Goal: Transaction & Acquisition: Purchase product/service

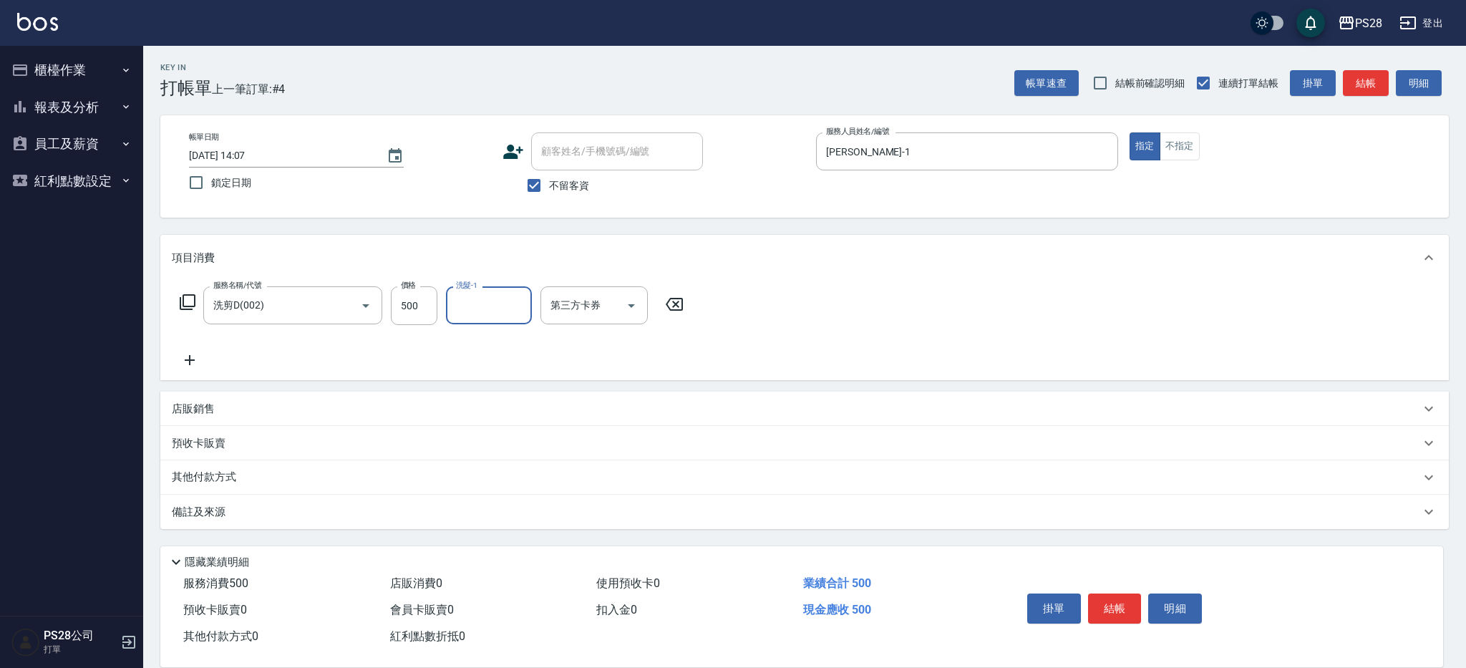
click at [1429, 23] on button "登出" at bounding box center [1421, 23] width 55 height 26
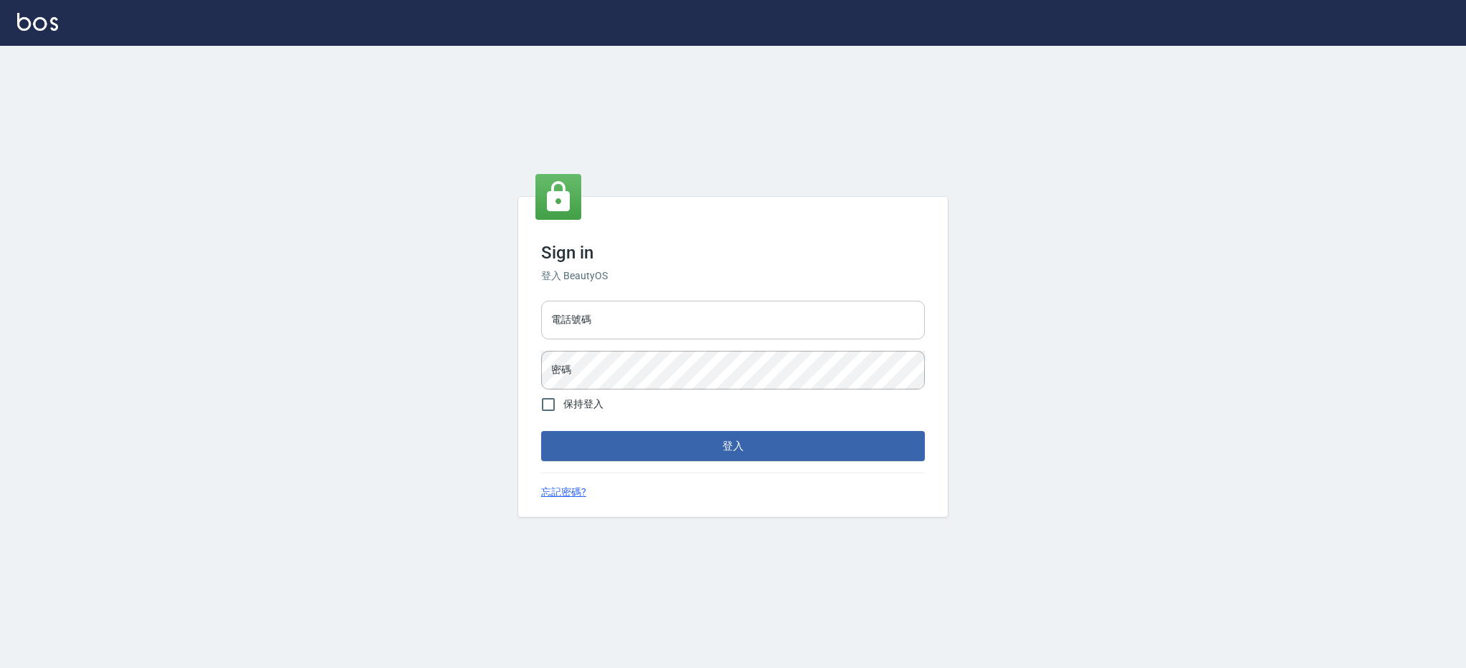
click at [631, 307] on input "電話號碼" at bounding box center [733, 320] width 384 height 39
type input "0980410316"
click at [541, 431] on button "登入" at bounding box center [733, 446] width 384 height 30
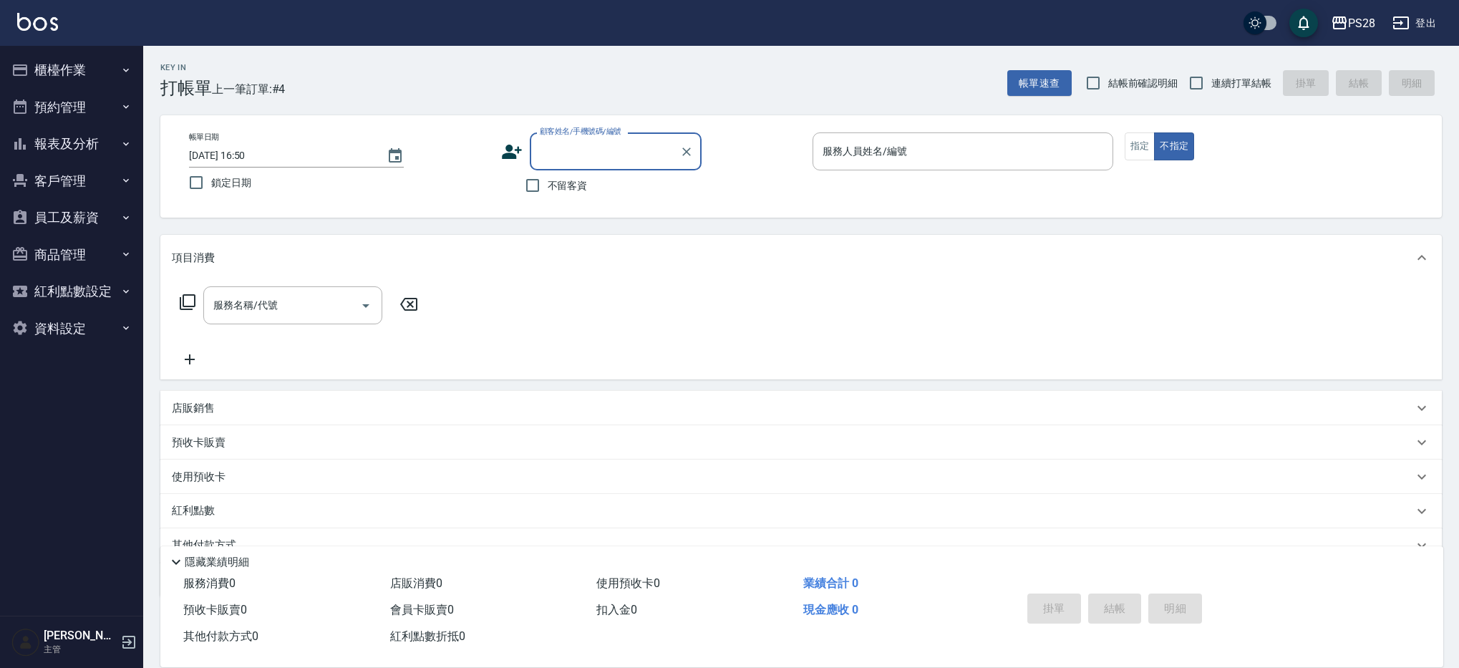
click at [80, 221] on button "員工及薪資" at bounding box center [72, 217] width 132 height 37
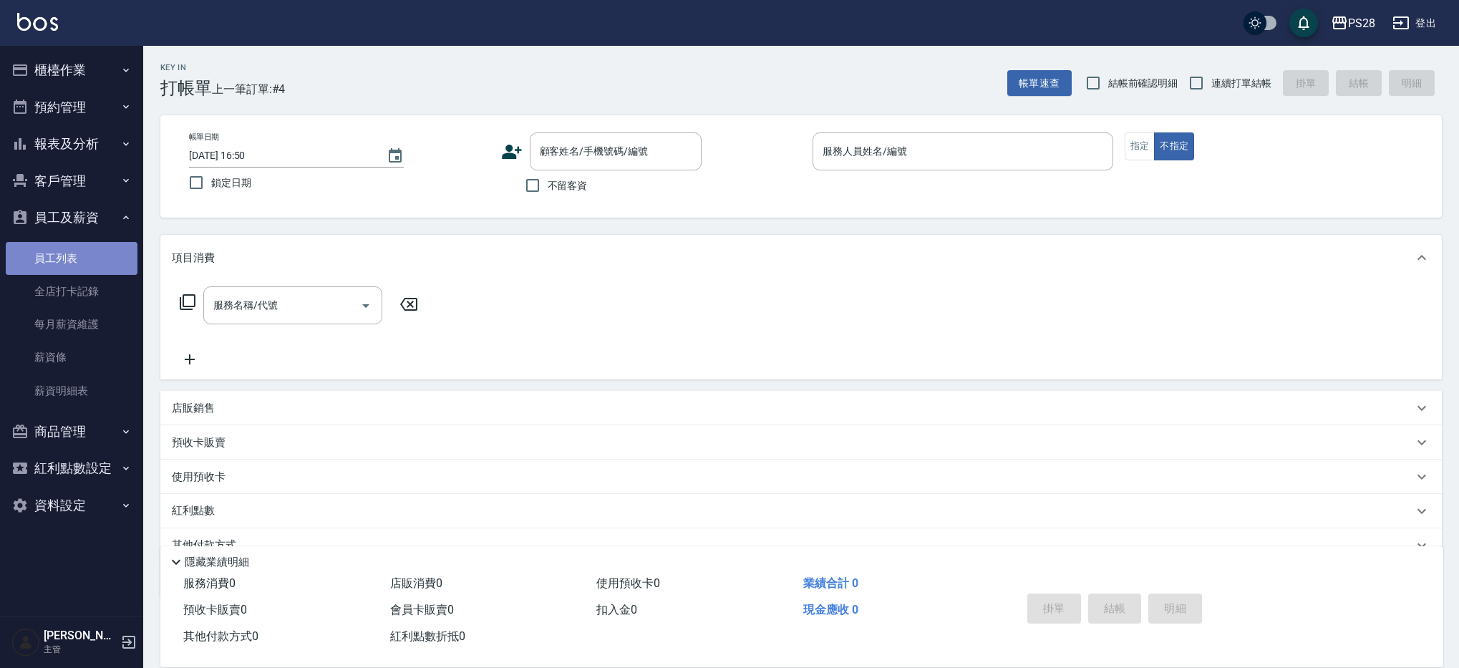
click at [81, 258] on link "員工列表" at bounding box center [72, 258] width 132 height 33
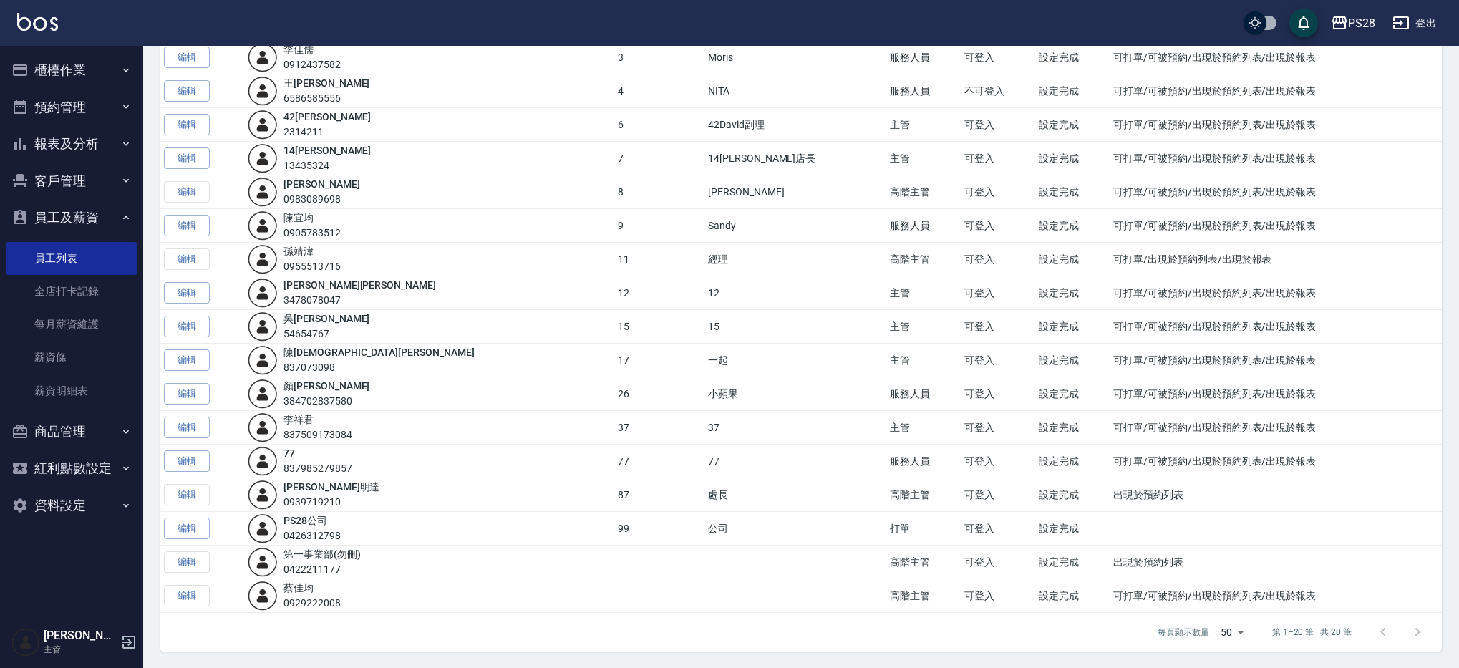
scroll to position [246, 0]
click at [194, 394] on link "編輯" at bounding box center [187, 393] width 46 height 22
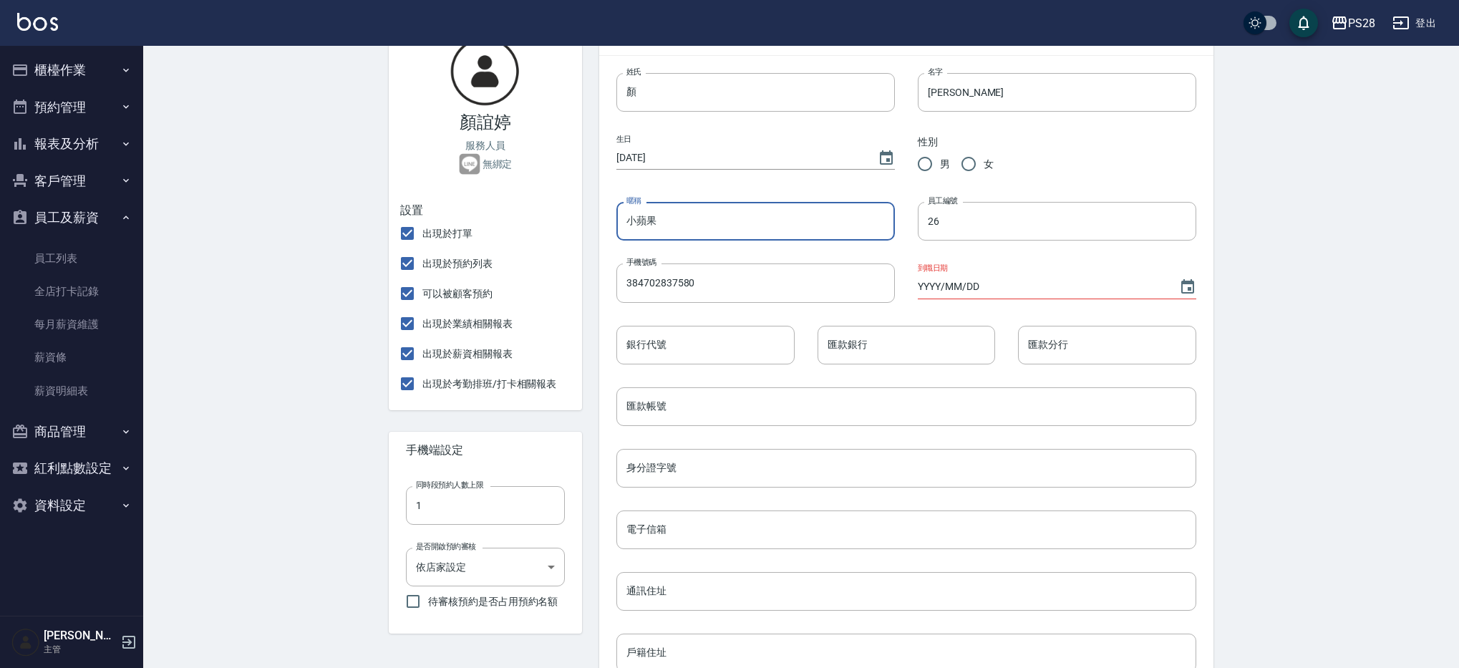
drag, startPoint x: 707, startPoint y: 228, endPoint x: 579, endPoint y: 223, distance: 127.5
click at [579, 223] on div "顏誼婷 服務人員 無綁定 設置 出現於打單 出現於預約列表 可以被顧客預約 出現於業績相關報表 出現於薪資相關報表 出現於考勤排班/打卡相關報表 手機端設定…" at bounding box center [793, 493] width 842 height 985
type input "u"
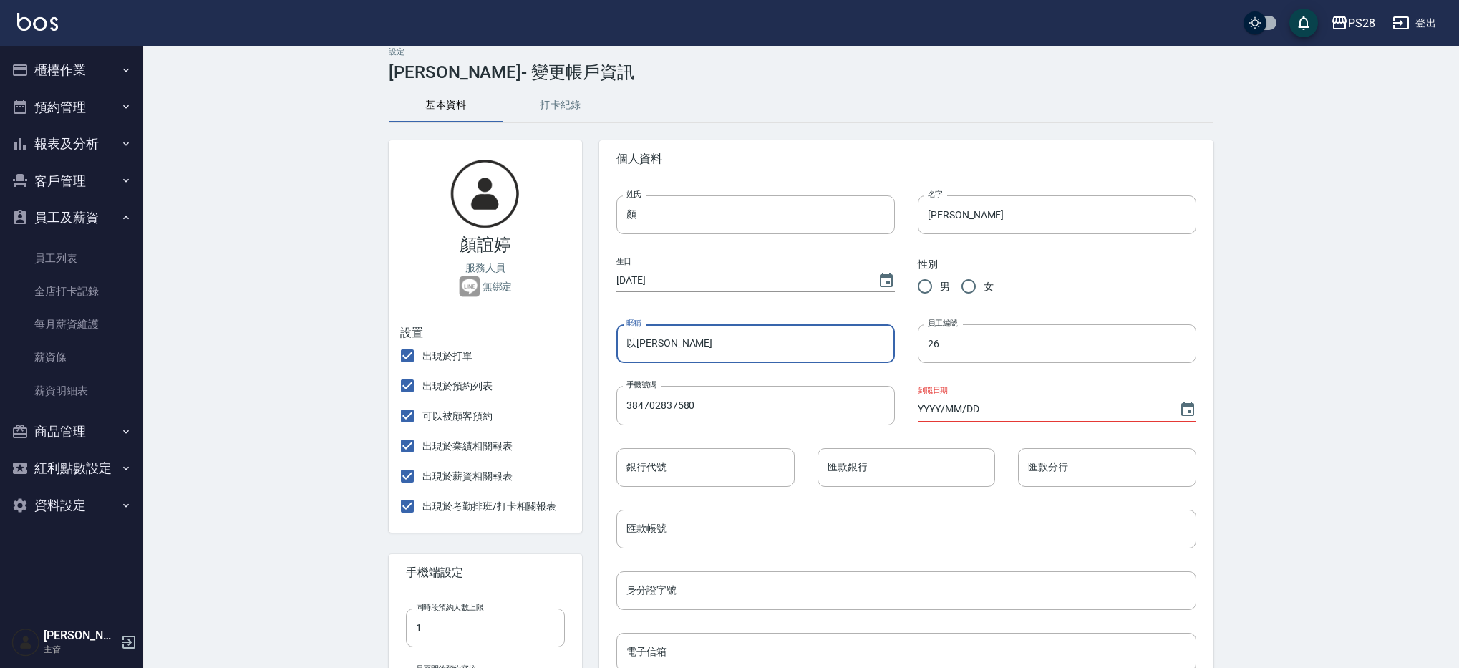
scroll to position [0, 0]
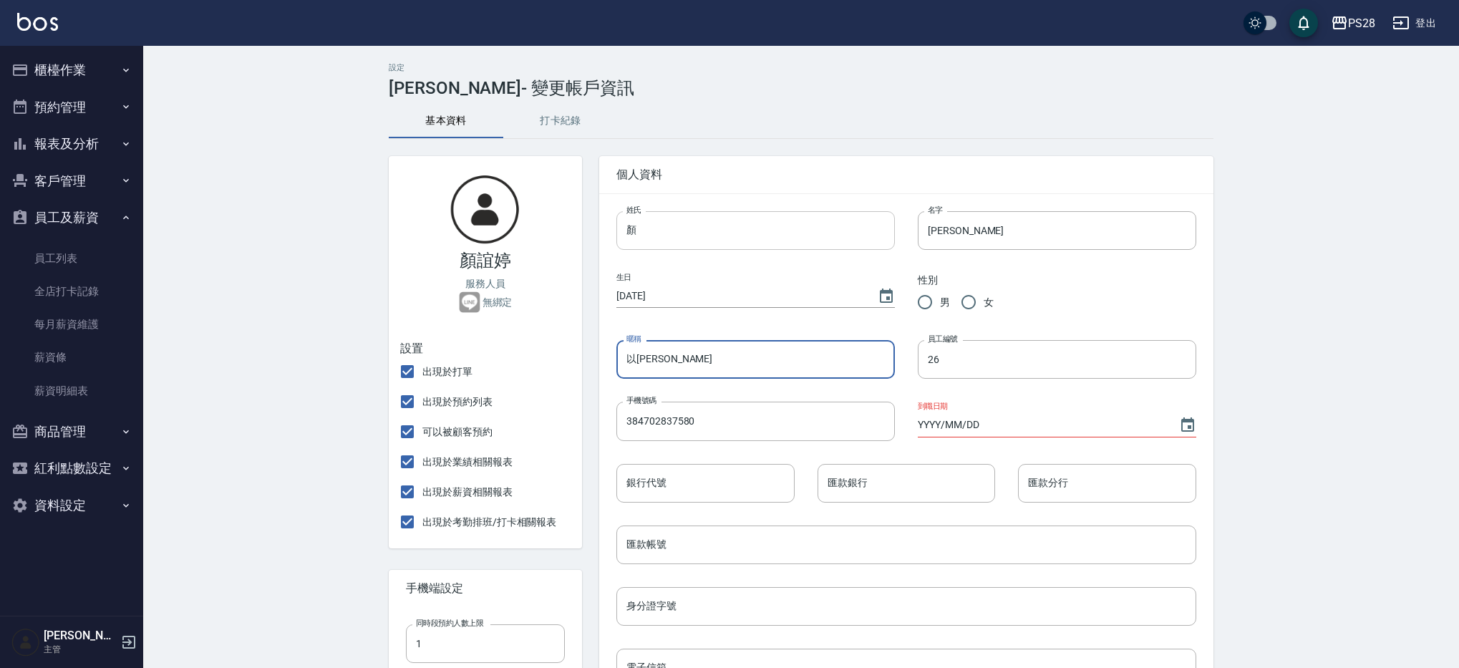
type input "以翔"
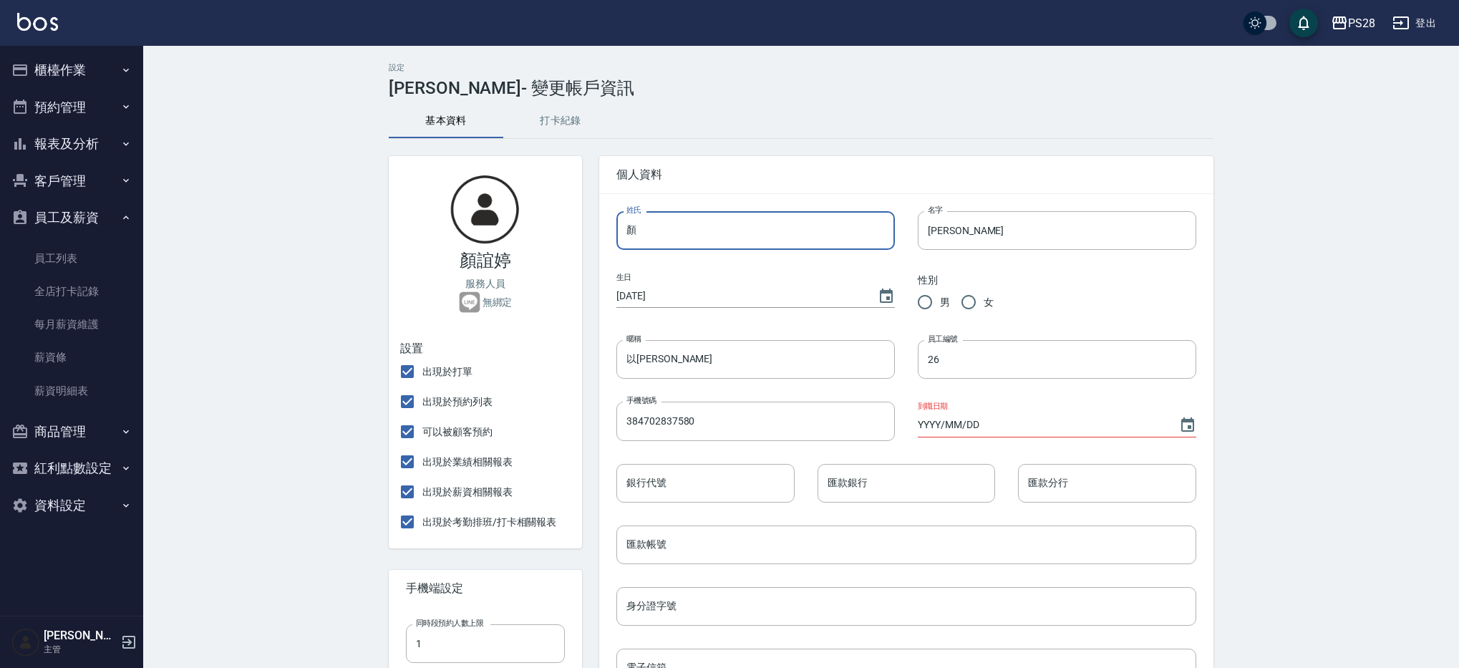
drag, startPoint x: 688, startPoint y: 236, endPoint x: 521, endPoint y: 231, distance: 166.9
click at [521, 231] on div "顏誼婷 服務人員 無綁定 設置 出現於打單 出現於預約列表 可以被顧客預約 出現於業績相關報表 出現於薪資相關報表 出現於考勤排班/打卡相關報表 手機端設定…" at bounding box center [793, 631] width 842 height 985
type input "林"
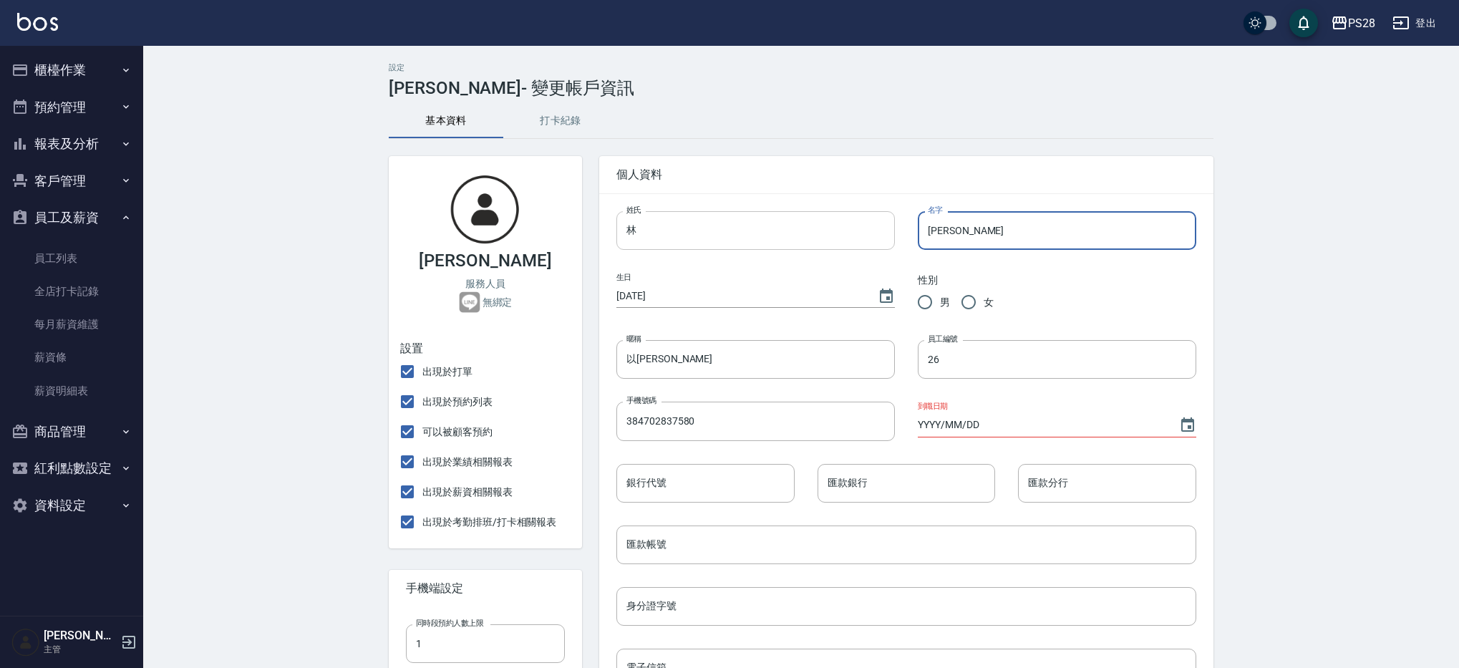
drag, startPoint x: 974, startPoint y: 233, endPoint x: 853, endPoint y: 229, distance: 121.0
click at [853, 229] on div "姓氏 林 姓氏 名字 誼婷 名字 生日 1970/01/01 性別 男 女 暱稱 以翔 暱稱 員工編號 26 員工編號 手機號碼 384702837580 手…" at bounding box center [895, 622] width 603 height 869
type input "以翔"
click at [1013, 352] on input "26" at bounding box center [1057, 359] width 279 height 39
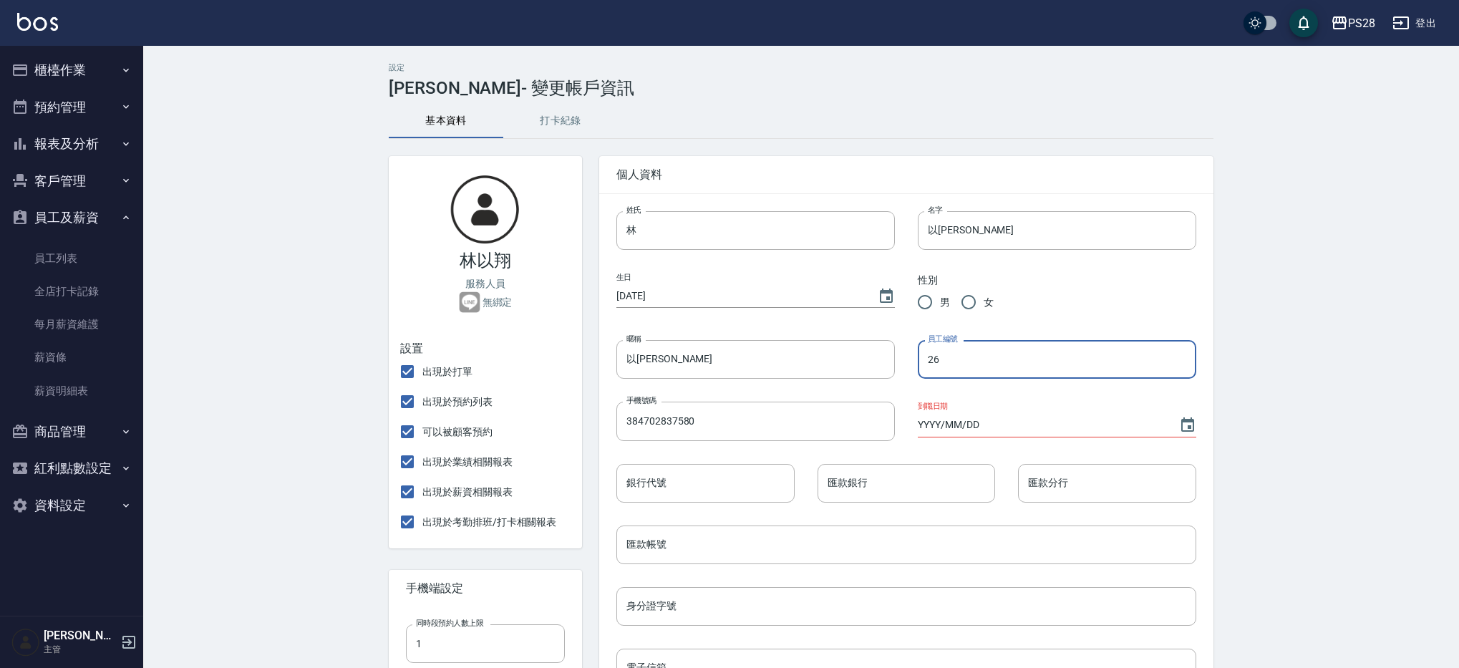
drag, startPoint x: 1012, startPoint y: 365, endPoint x: 914, endPoint y: 365, distance: 98.1
click at [914, 365] on div "員工編號 26 員工編號" at bounding box center [1045, 348] width 301 height 62
type input "ˇ"
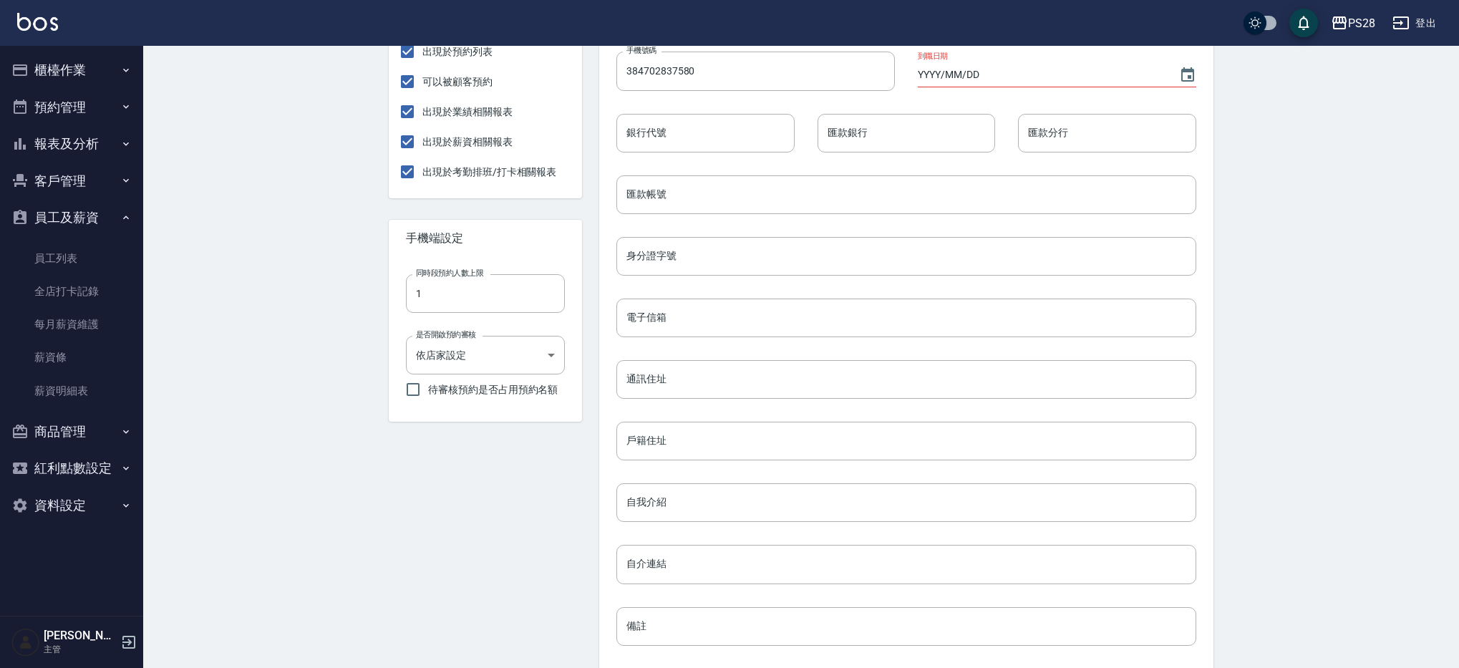
scroll to position [474, 0]
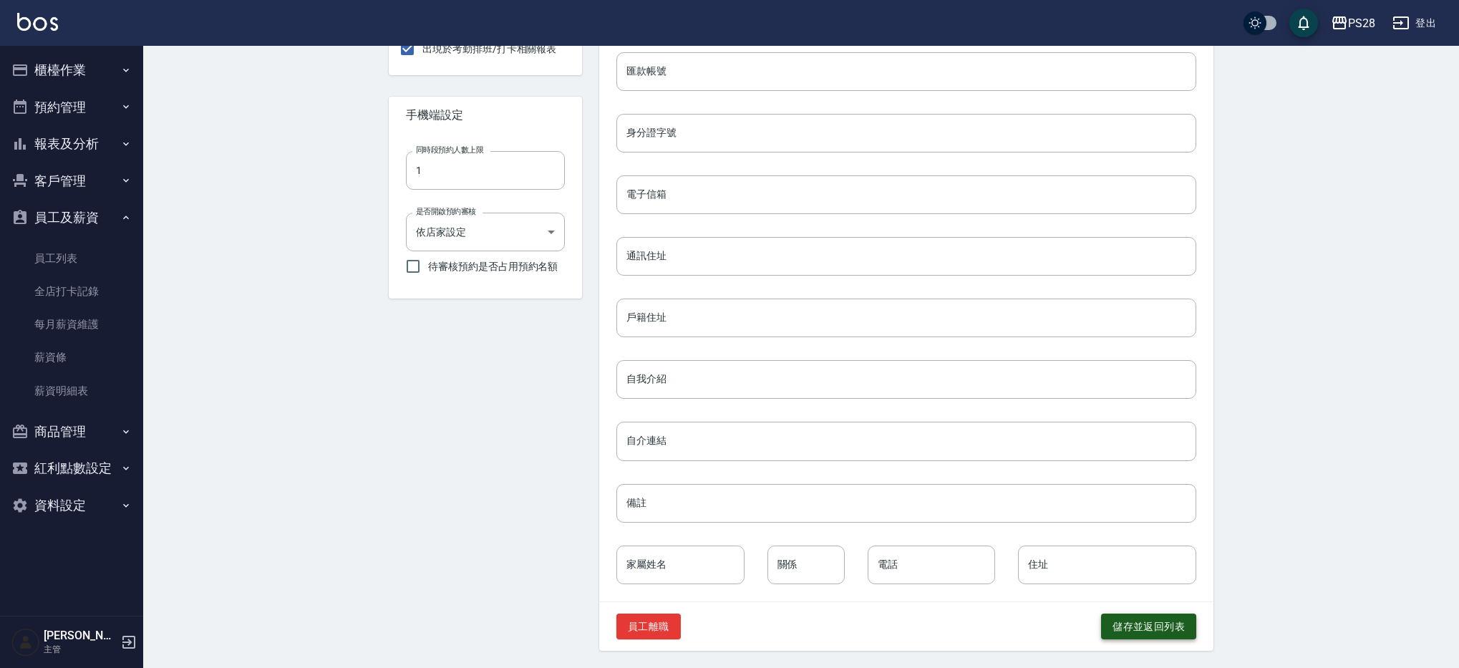
type input "34"
click at [1134, 622] on button "儲存並返回列表" at bounding box center [1148, 627] width 95 height 26
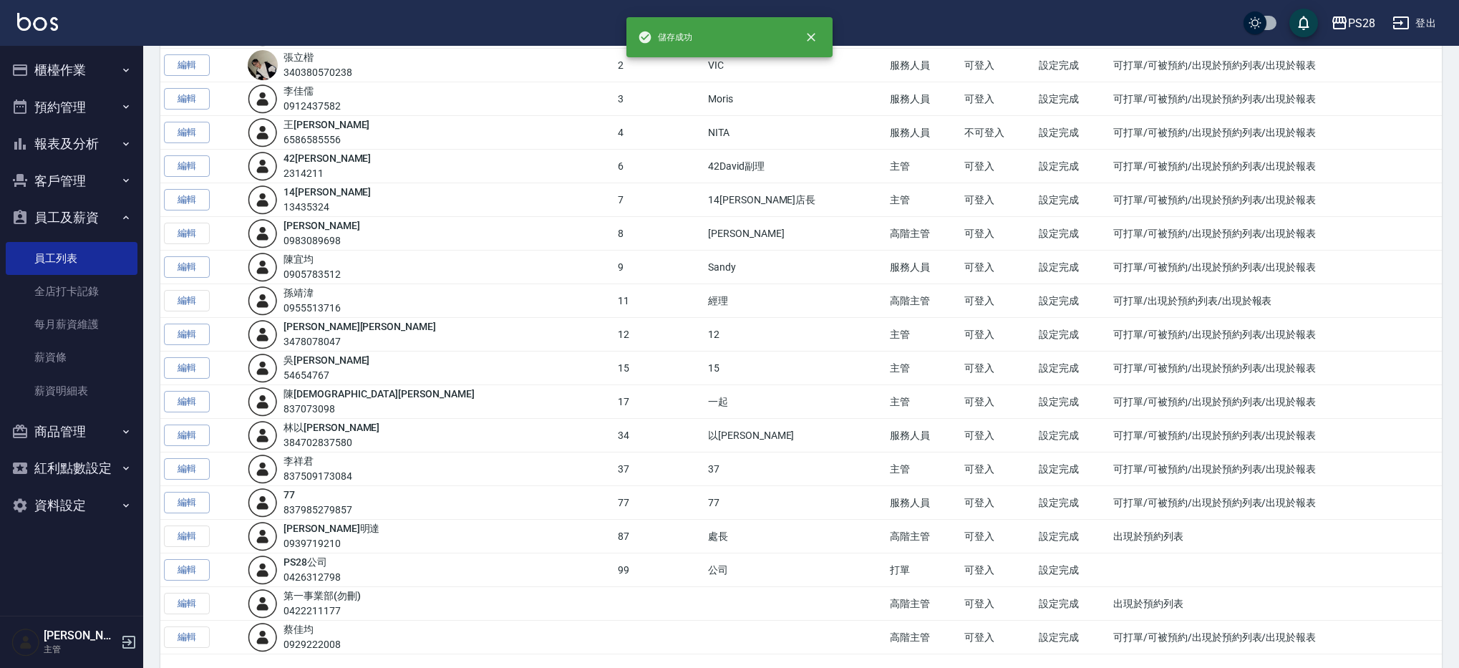
scroll to position [246, 0]
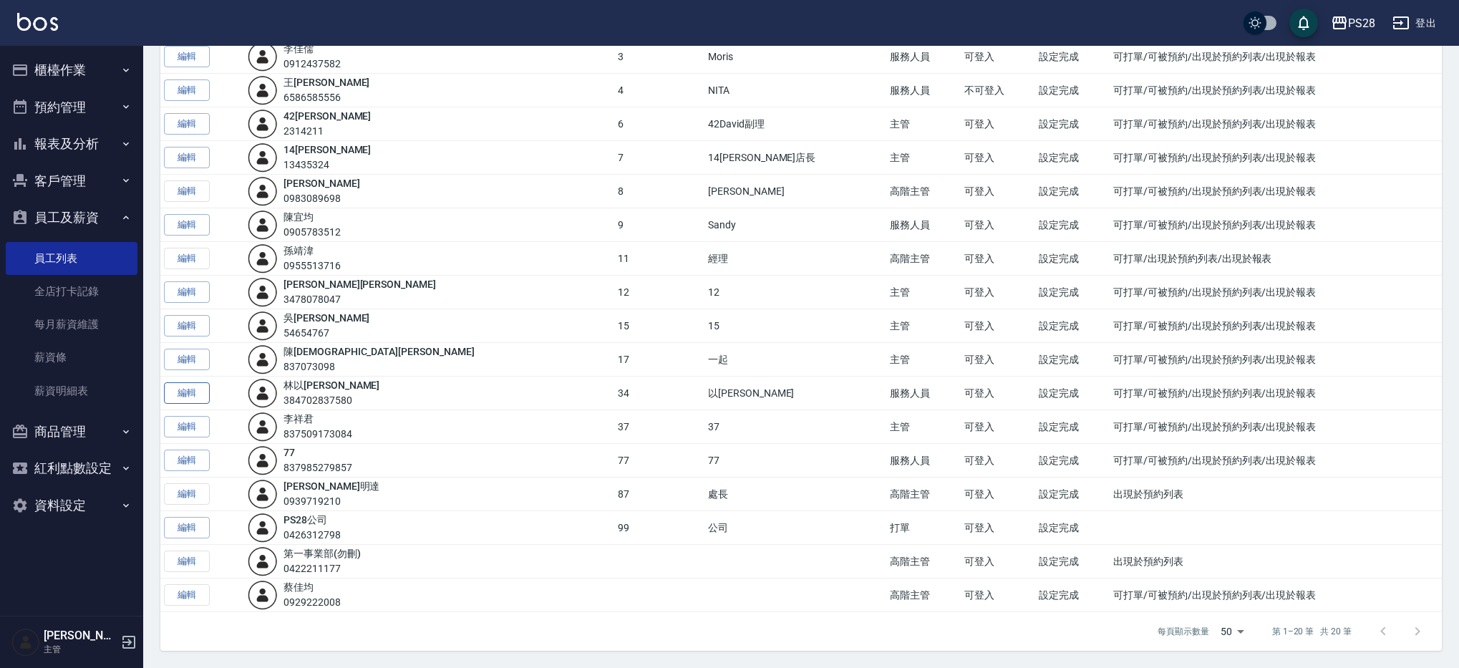
click at [193, 397] on link "編輯" at bounding box center [187, 393] width 46 height 22
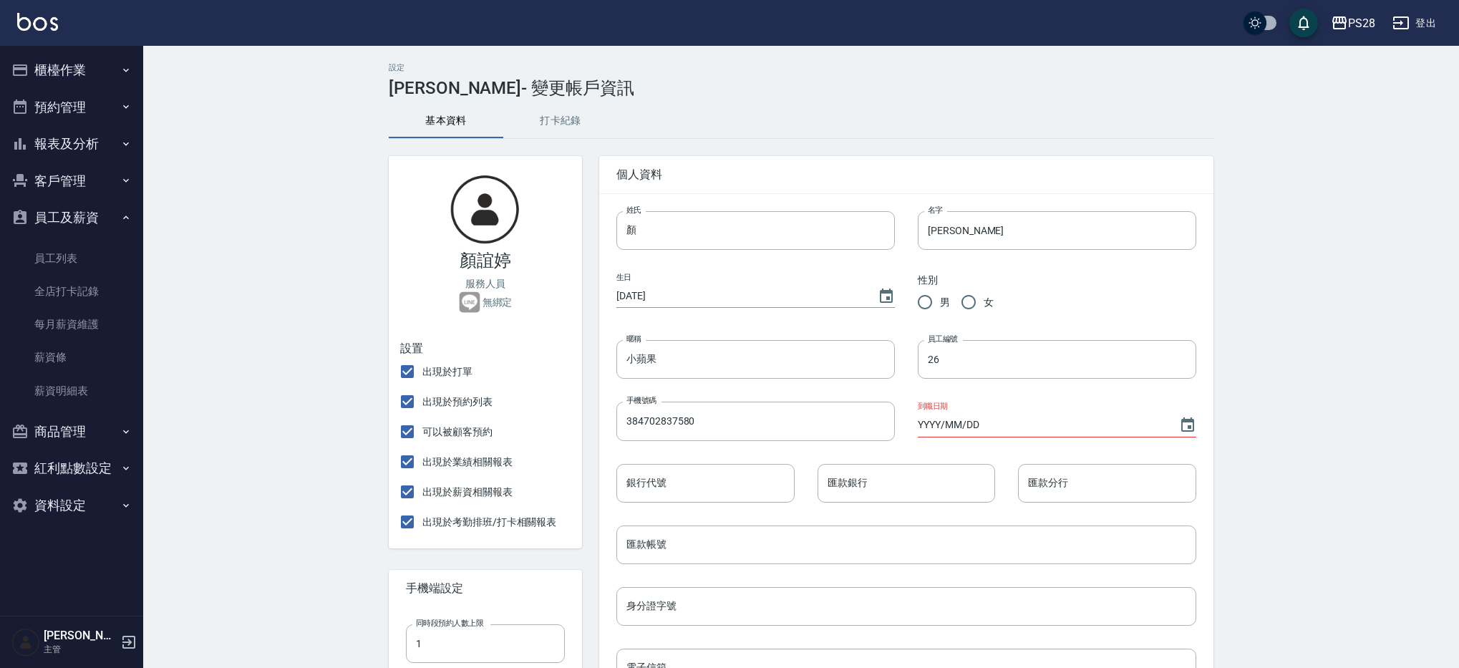
type input "林"
type input "以翔"
type input "34"
click at [962, 369] on input "34" at bounding box center [1057, 359] width 279 height 39
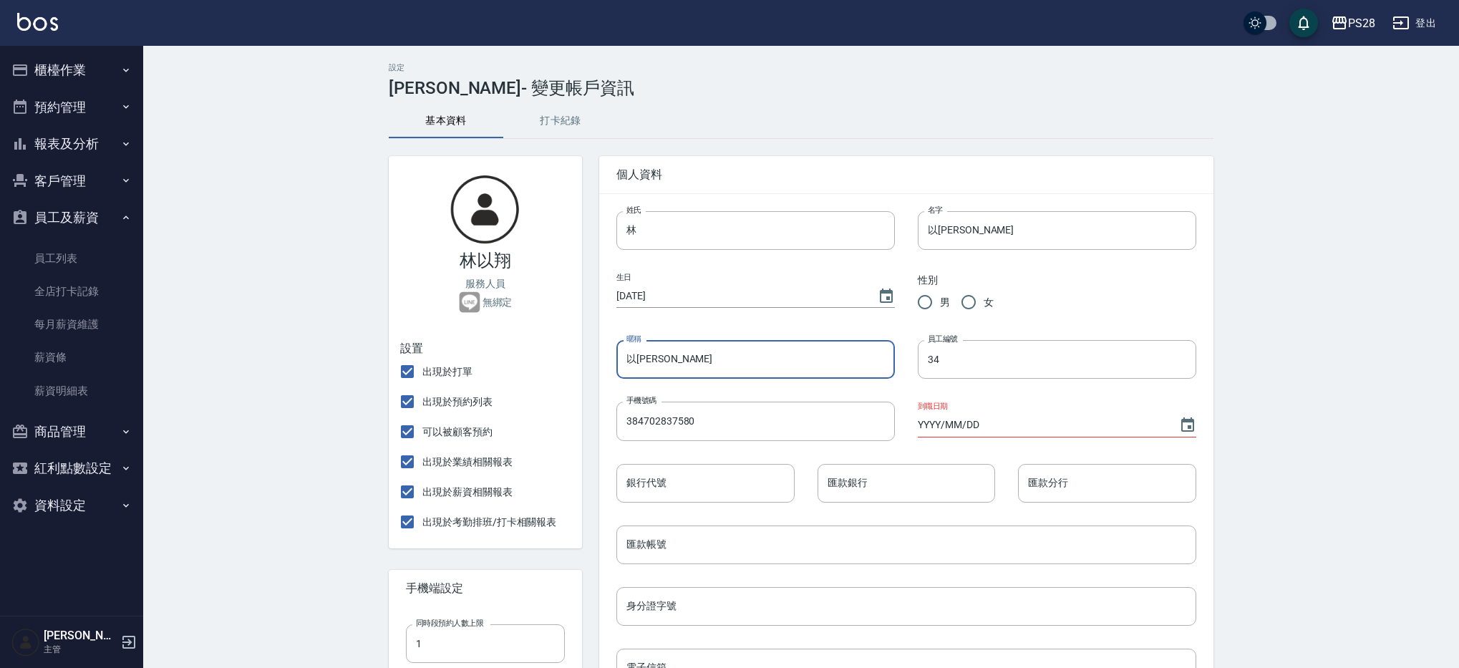
drag, startPoint x: 684, startPoint y: 361, endPoint x: 622, endPoint y: 362, distance: 62.3
click at [622, 362] on input "以翔" at bounding box center [755, 359] width 279 height 39
type input "ˇ"
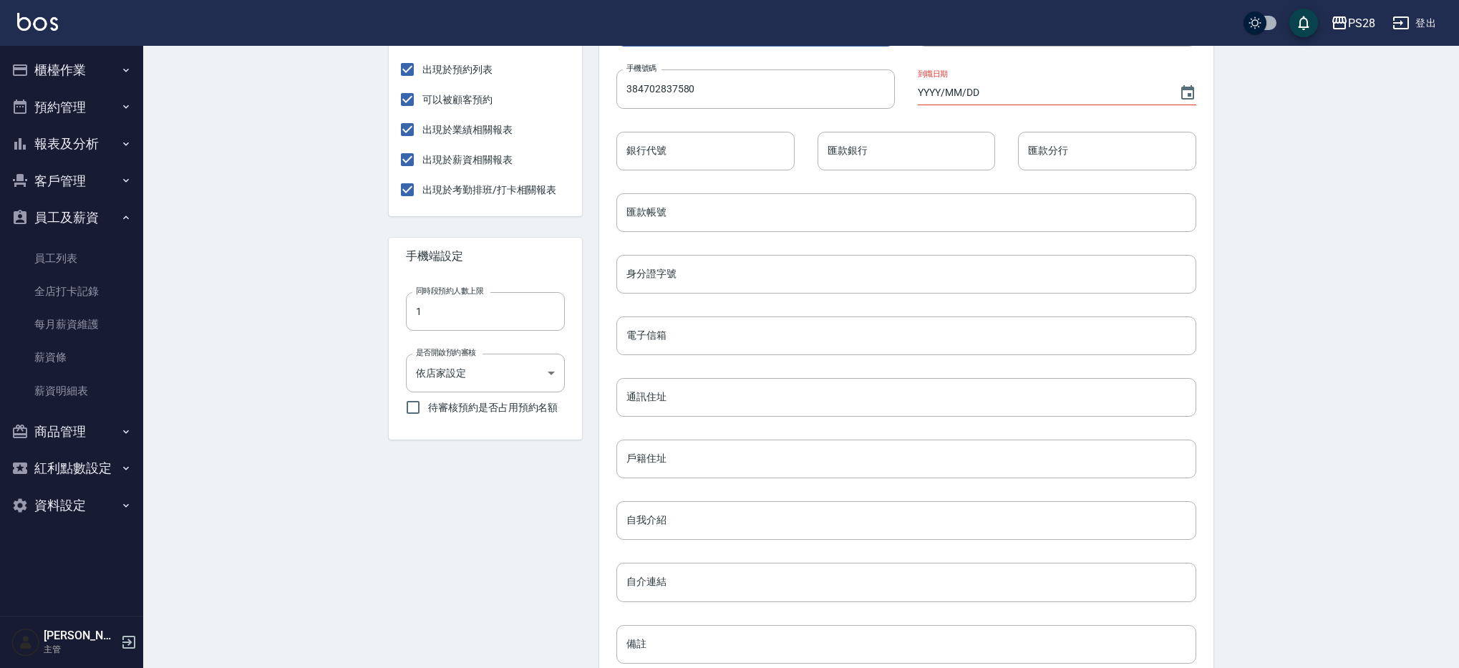
scroll to position [474, 0]
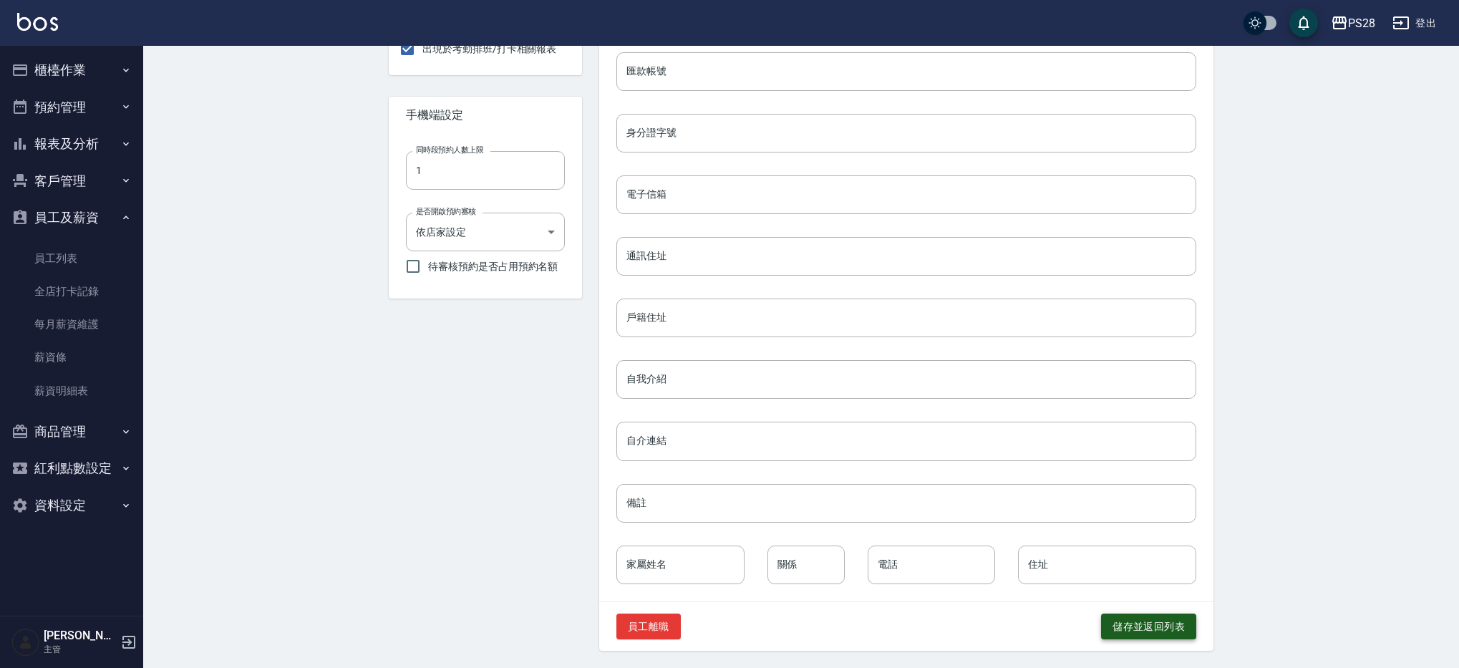
type input "34"
click at [1136, 632] on button "儲存並返回列表" at bounding box center [1148, 627] width 95 height 26
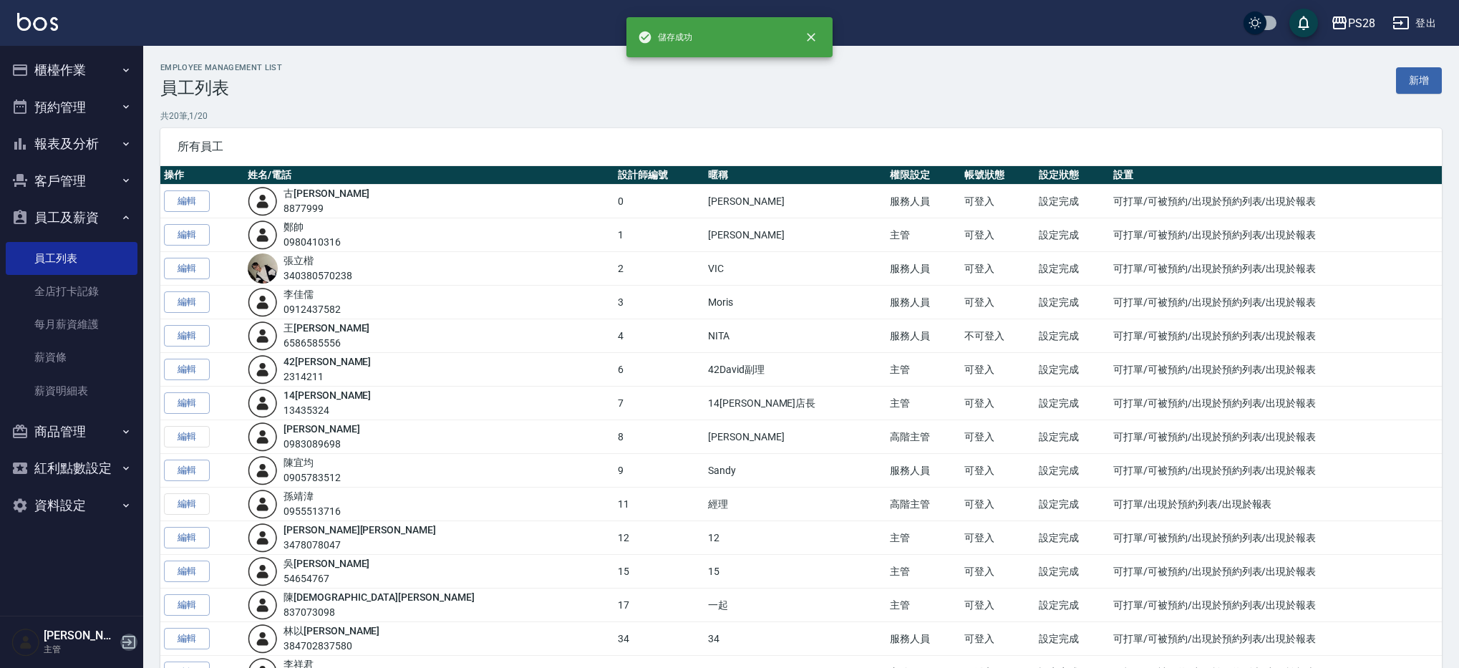
click at [128, 641] on icon "button" at bounding box center [128, 642] width 13 height 13
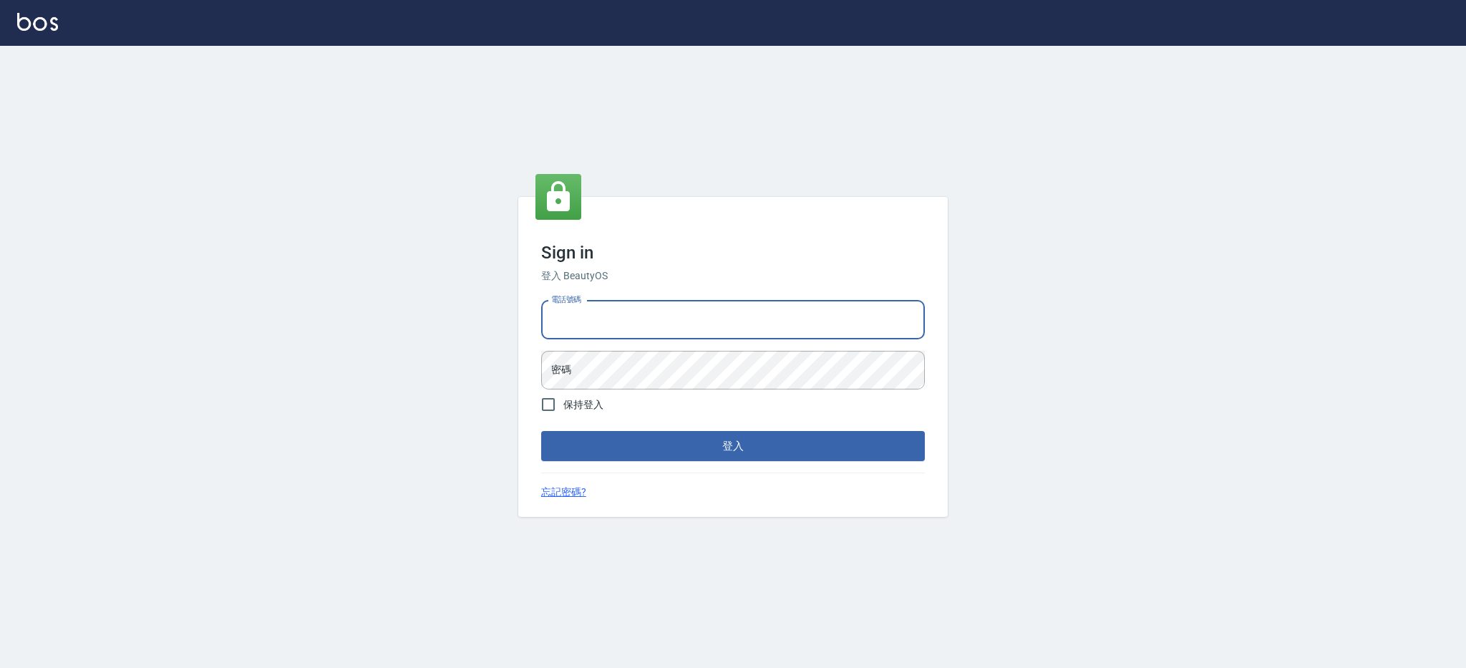
click at [598, 312] on input "電話號碼" at bounding box center [733, 320] width 384 height 39
type input "0426312798"
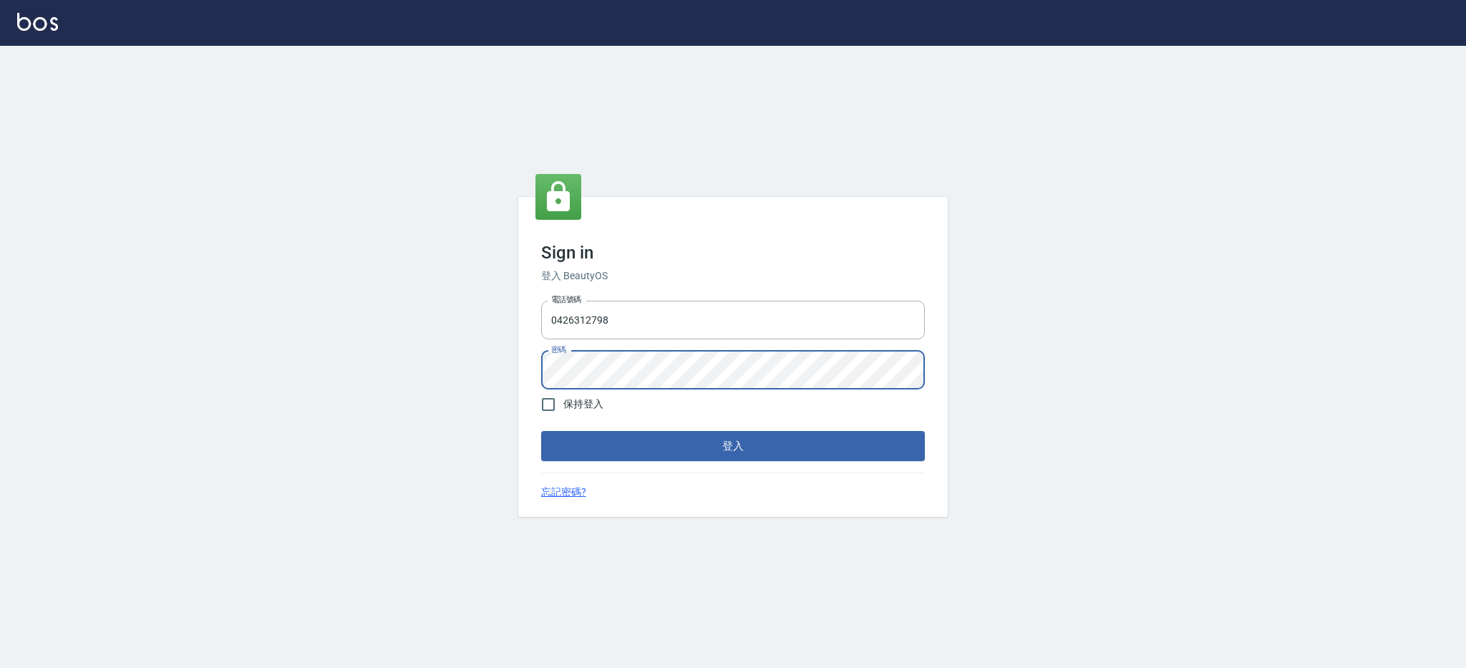
click at [541, 431] on button "登入" at bounding box center [733, 446] width 384 height 30
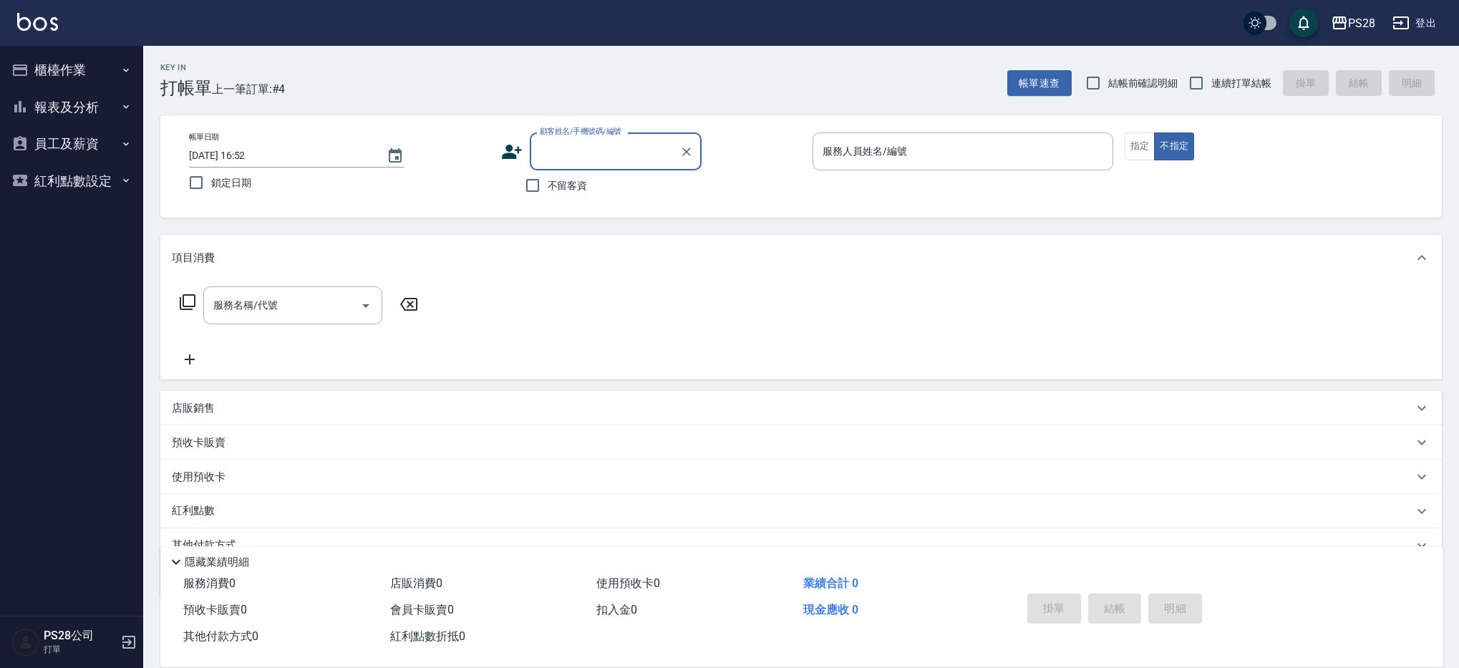
click at [511, 186] on div "不留客資" at bounding box center [601, 185] width 200 height 30
drag, startPoint x: 537, startPoint y: 189, endPoint x: 551, endPoint y: 189, distance: 13.6
click at [537, 189] on input "不留客資" at bounding box center [533, 185] width 30 height 30
checkbox input "true"
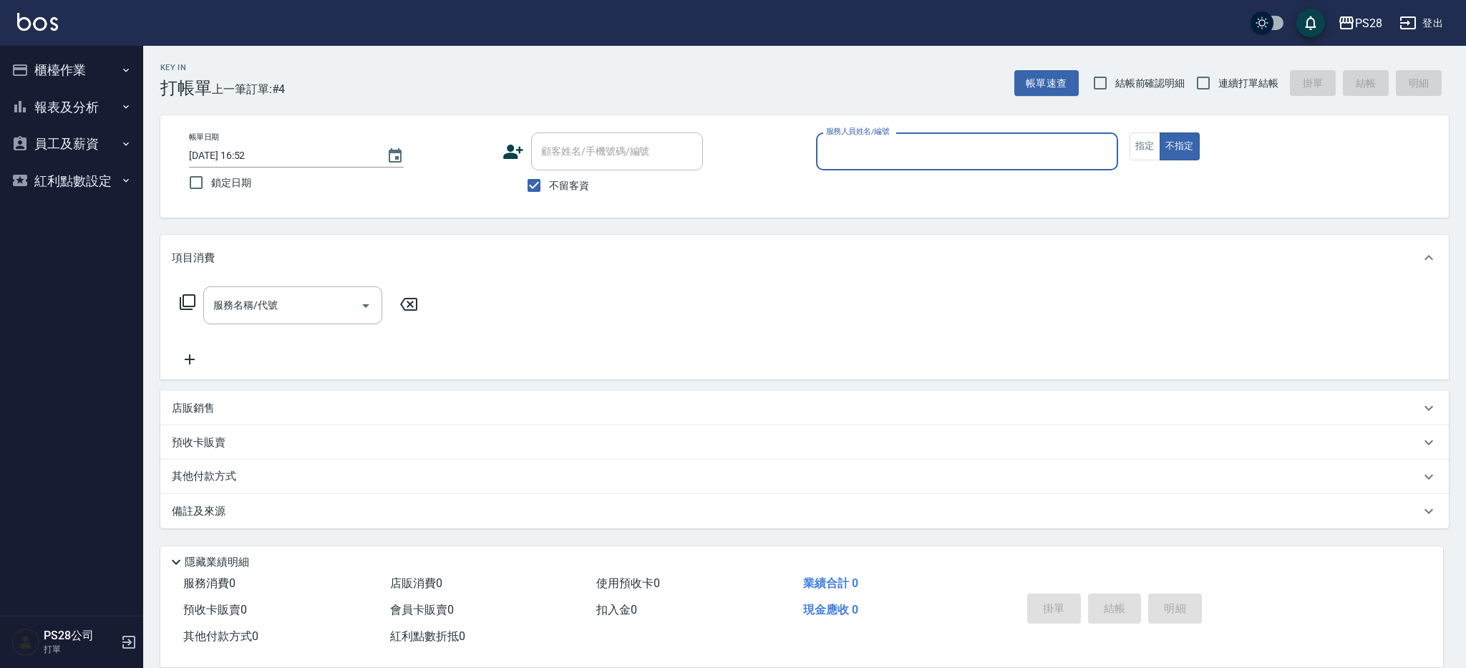
click at [1234, 78] on span "連續打單結帳" at bounding box center [1249, 83] width 60 height 15
click at [1219, 78] on input "連續打單結帳" at bounding box center [1203, 83] width 30 height 30
checkbox input "true"
click at [1017, 147] on input "服務人員姓名/編號" at bounding box center [967, 151] width 289 height 25
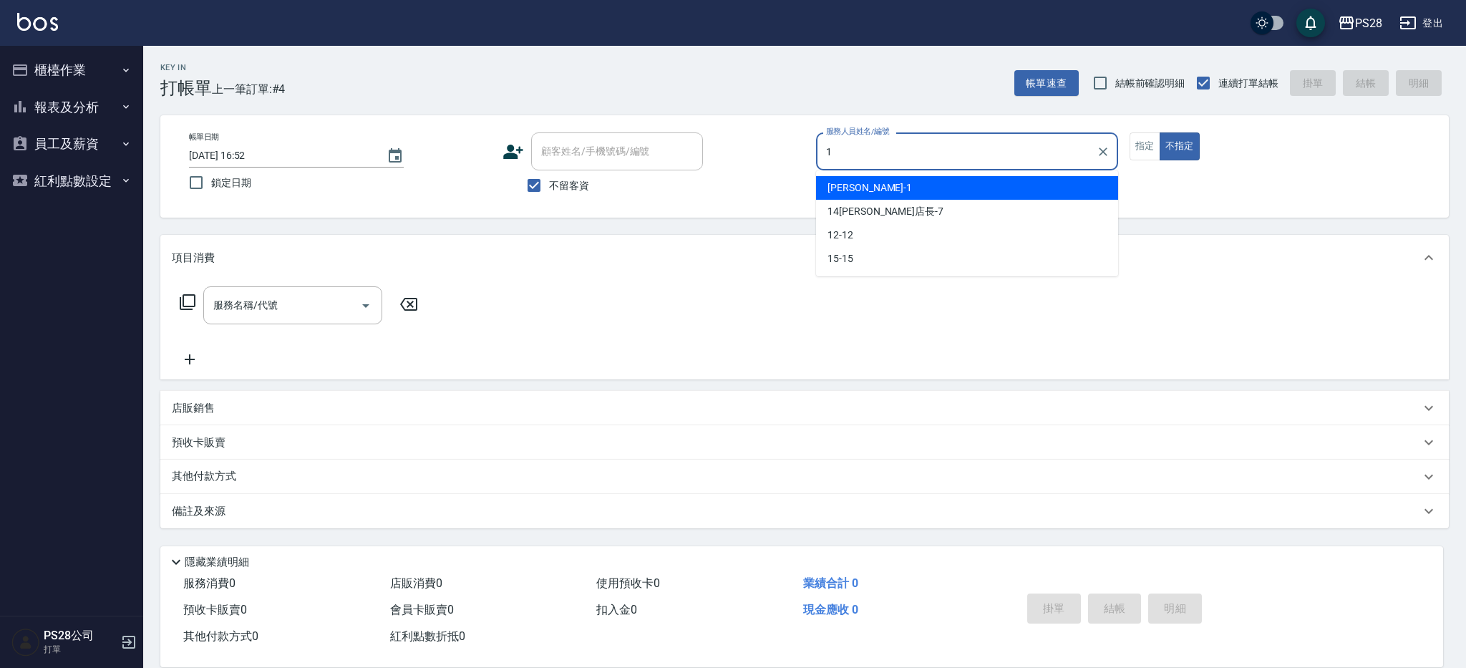
type input "1"
type button "false"
type input "[PERSON_NAME]-1"
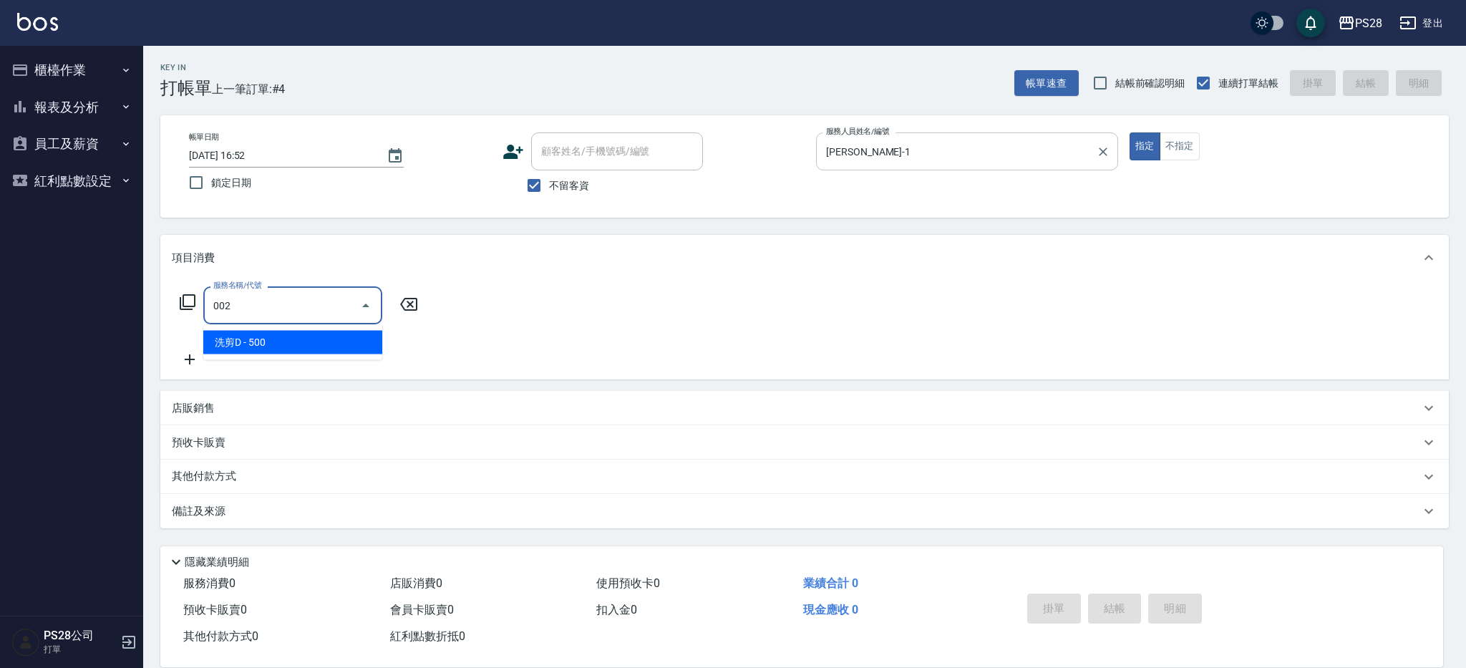
type input "洗剪D(002)"
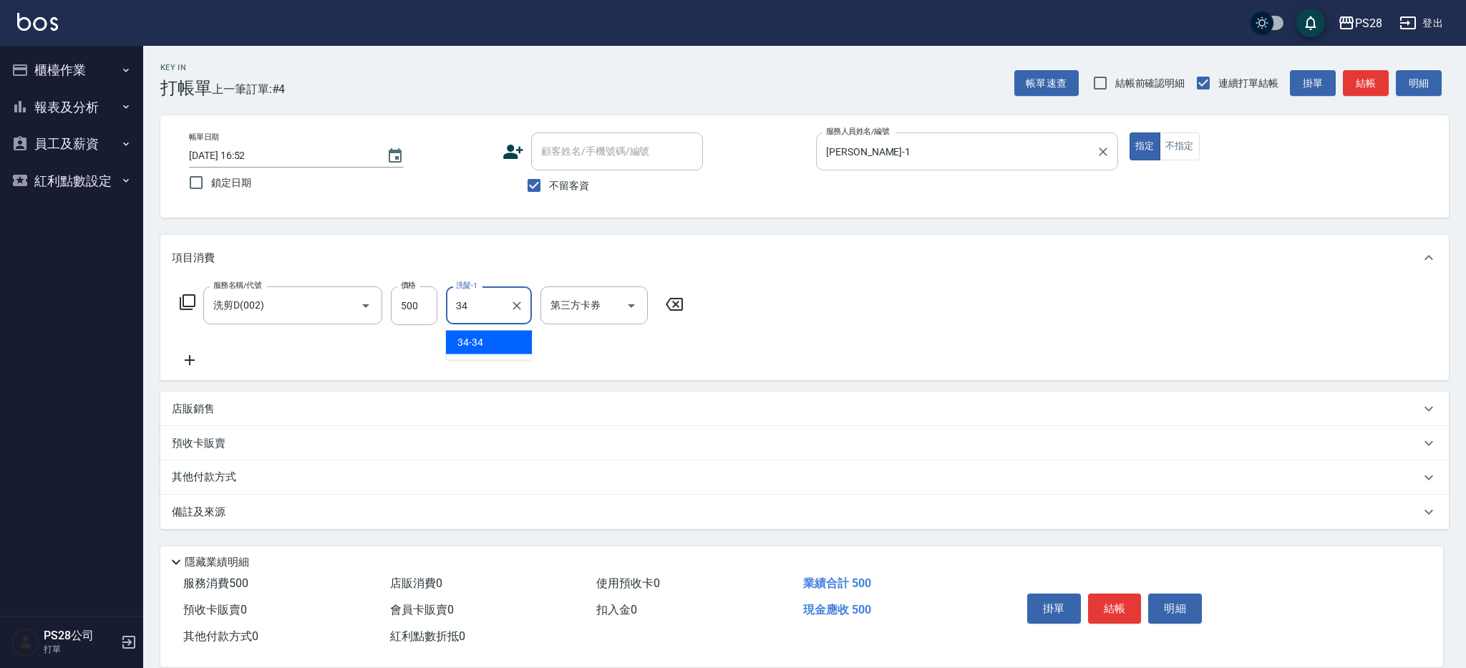
type input "34-34"
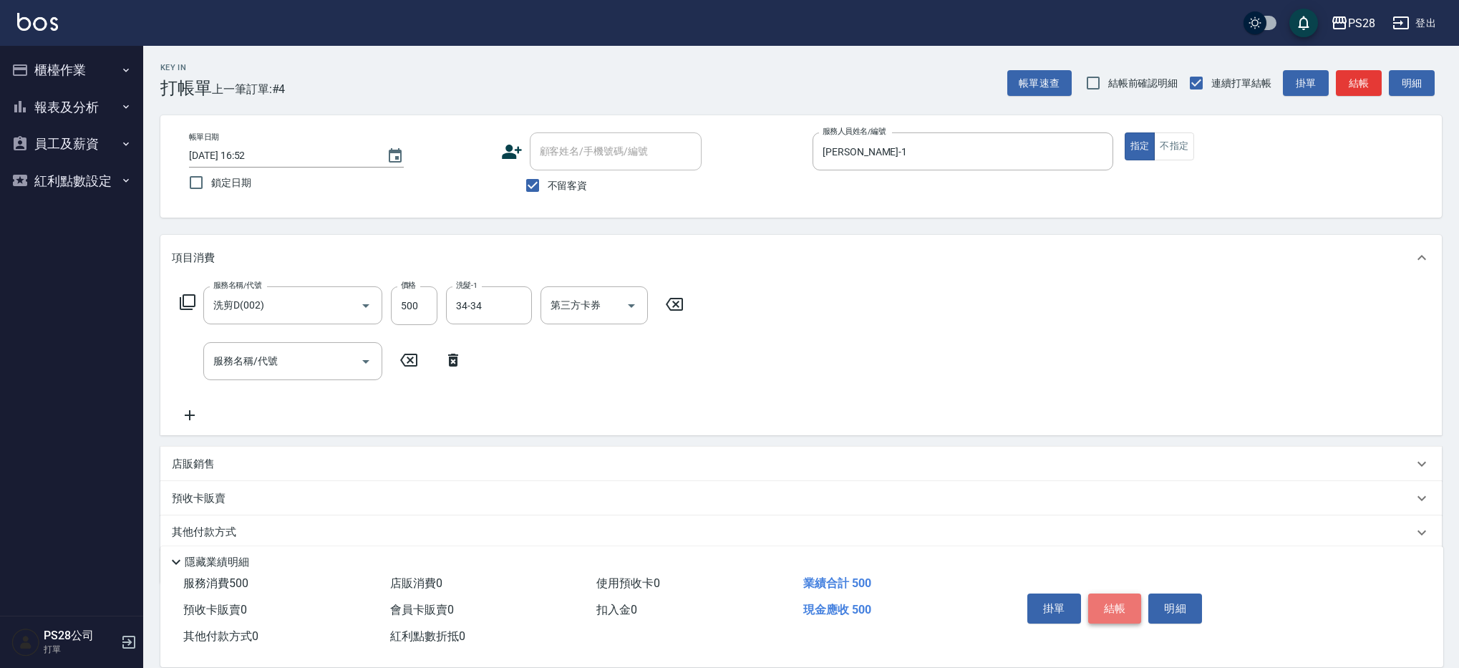
click at [1121, 608] on button "結帳" at bounding box center [1115, 609] width 54 height 30
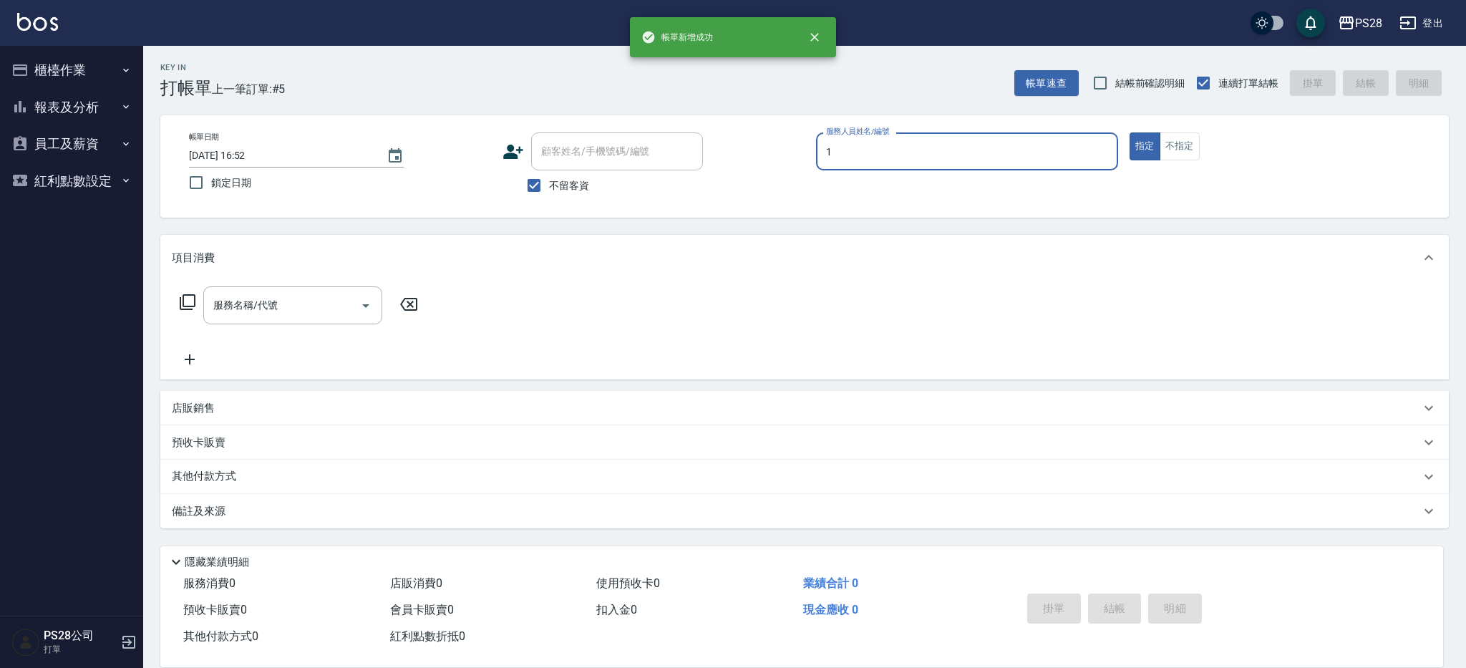
type input "[PERSON_NAME]-1"
type button "true"
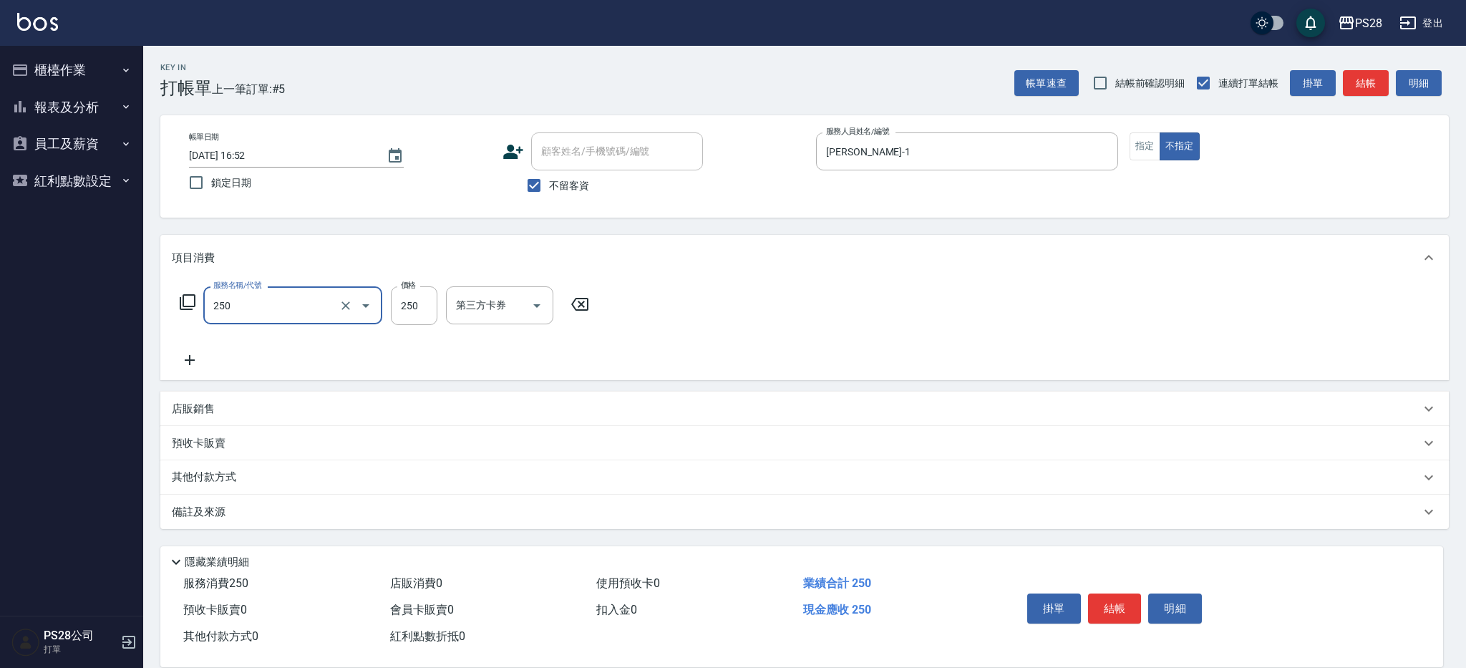
type input "單剪(250)"
type input "149"
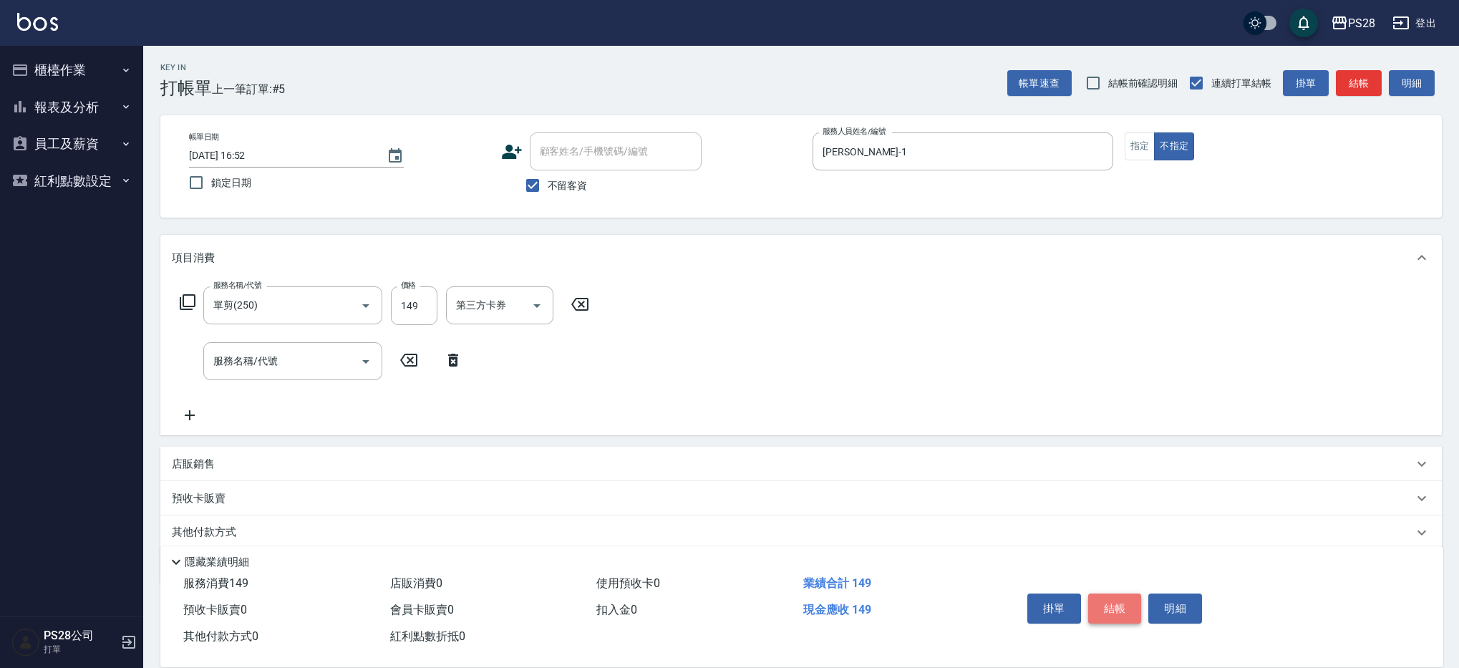
click at [1132, 608] on button "結帳" at bounding box center [1115, 609] width 54 height 30
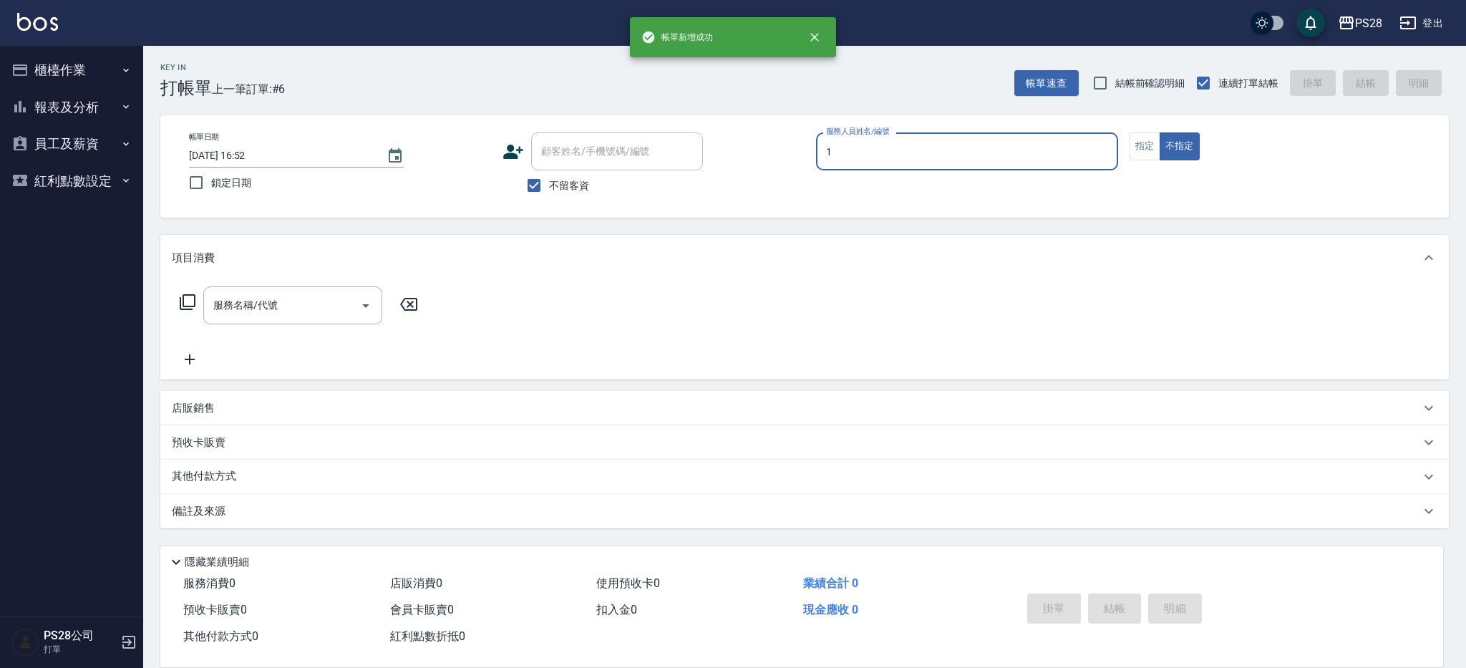
type input "[PERSON_NAME]-1"
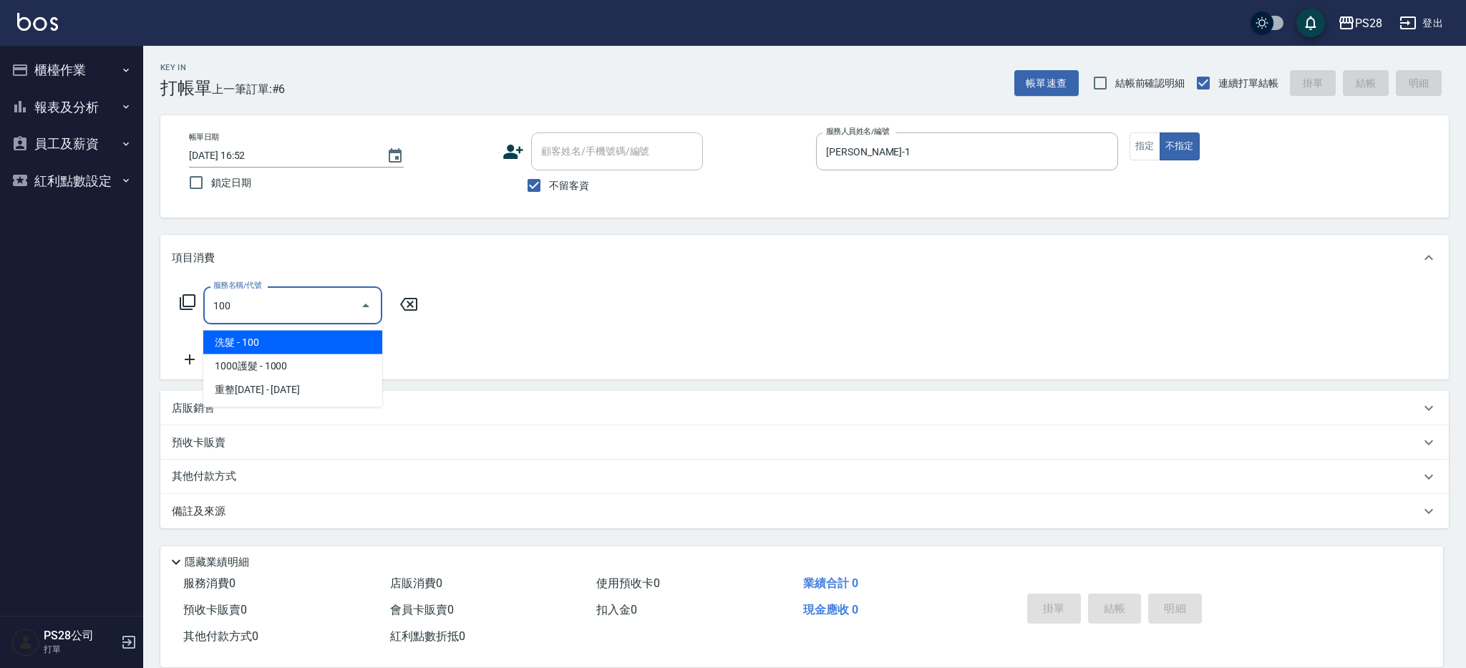
type input "洗髮(100)"
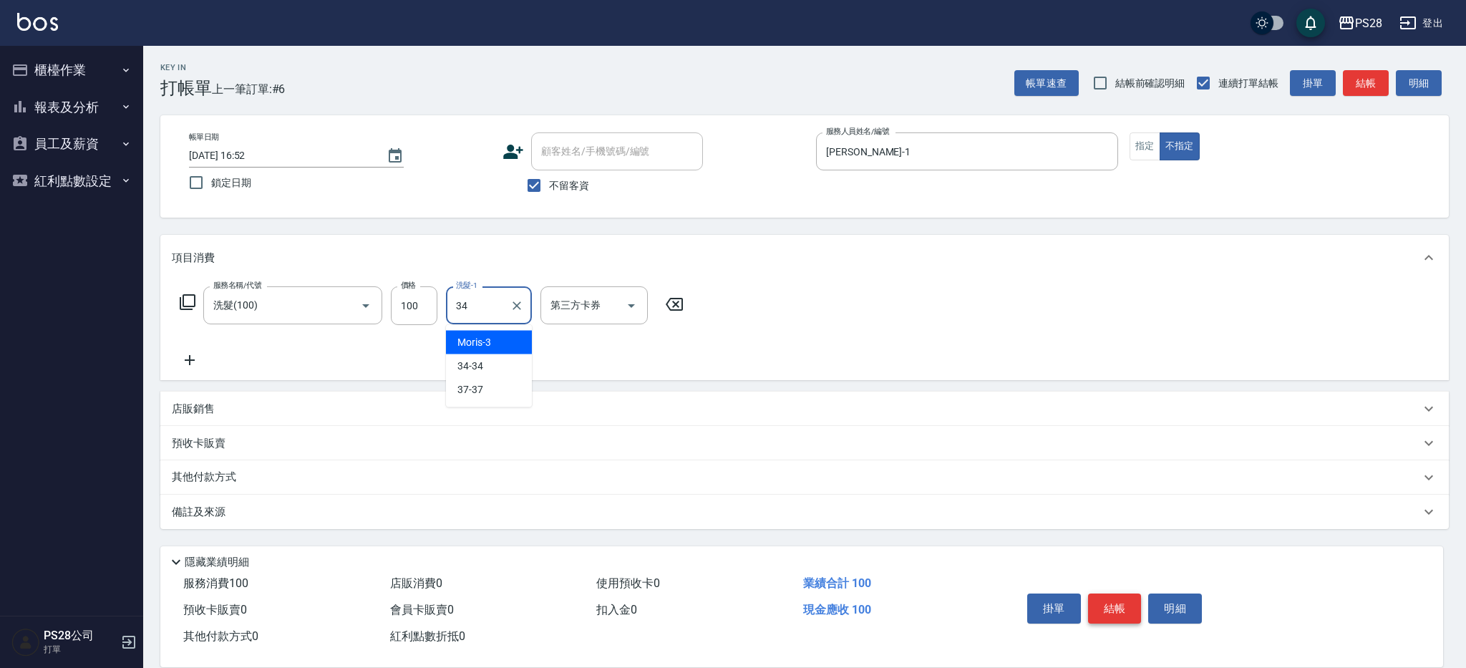
type input "34-34"
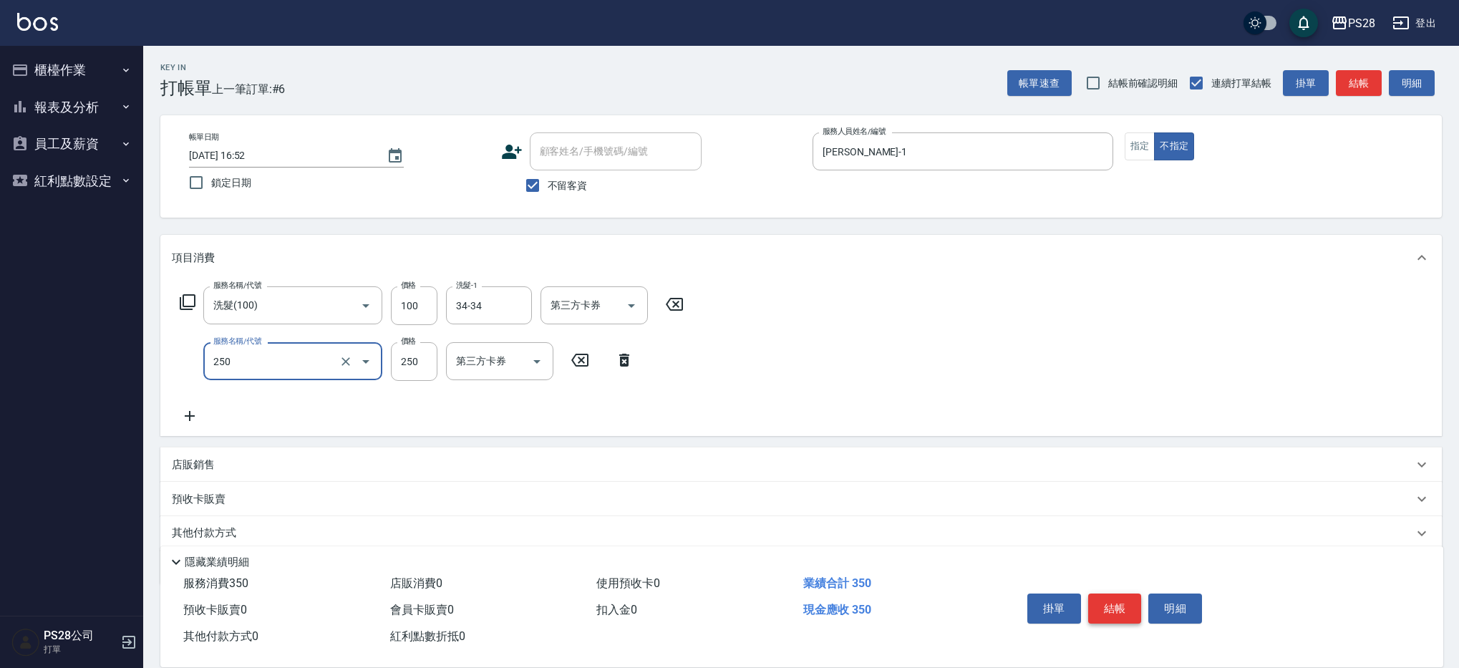
type input "單剪(250)"
type input "149"
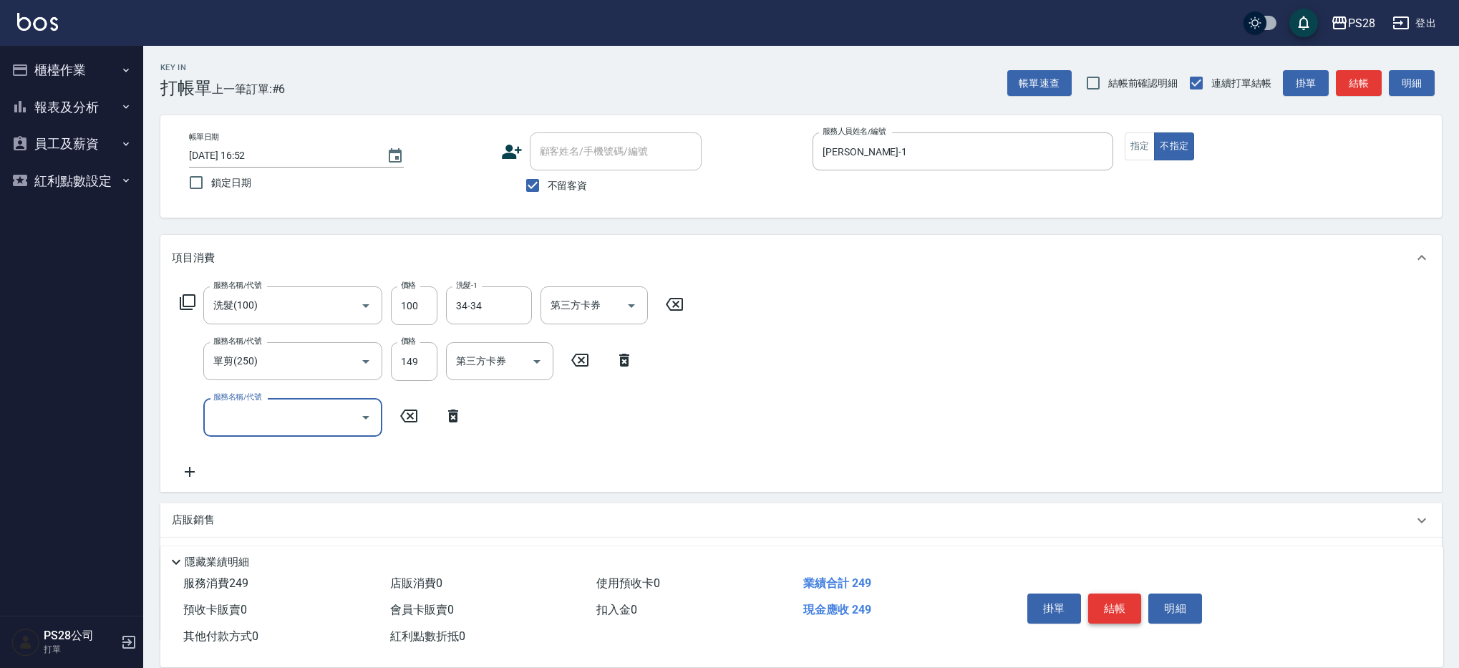
click at [1116, 610] on button "結帳" at bounding box center [1115, 609] width 54 height 30
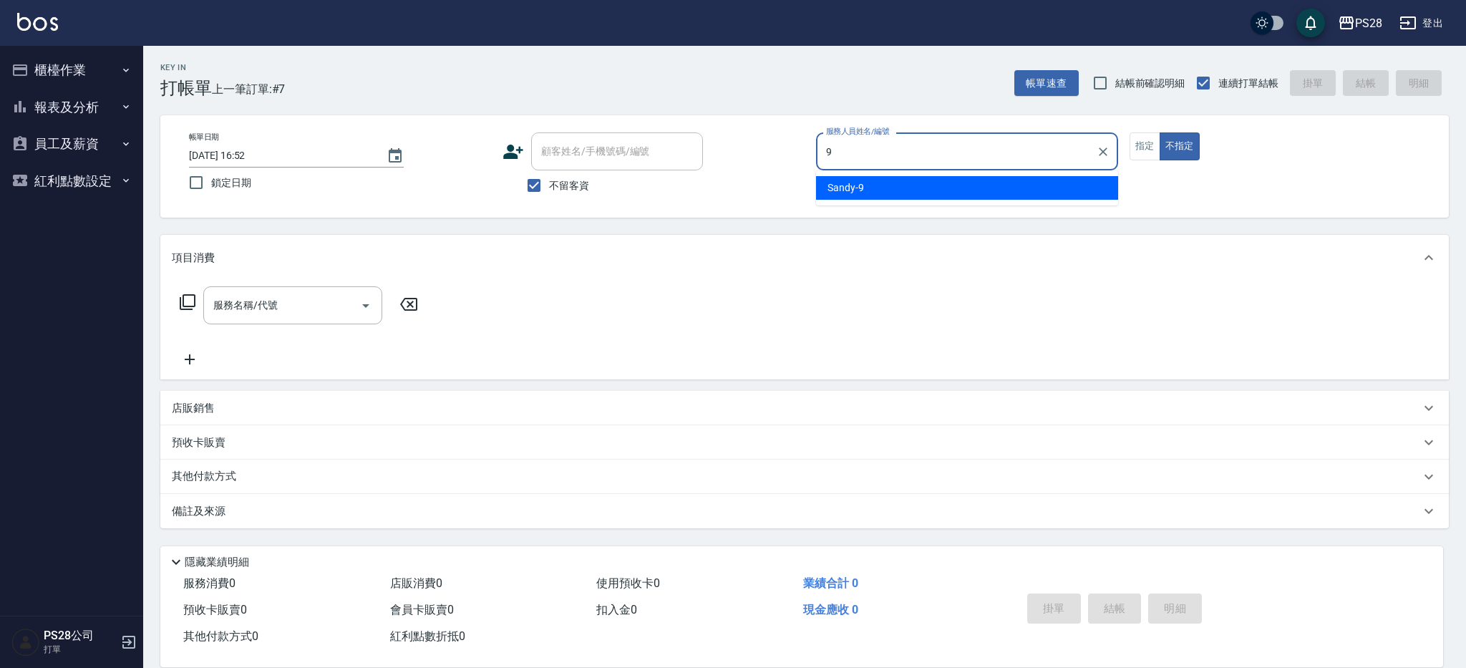
type input "Sandy-9"
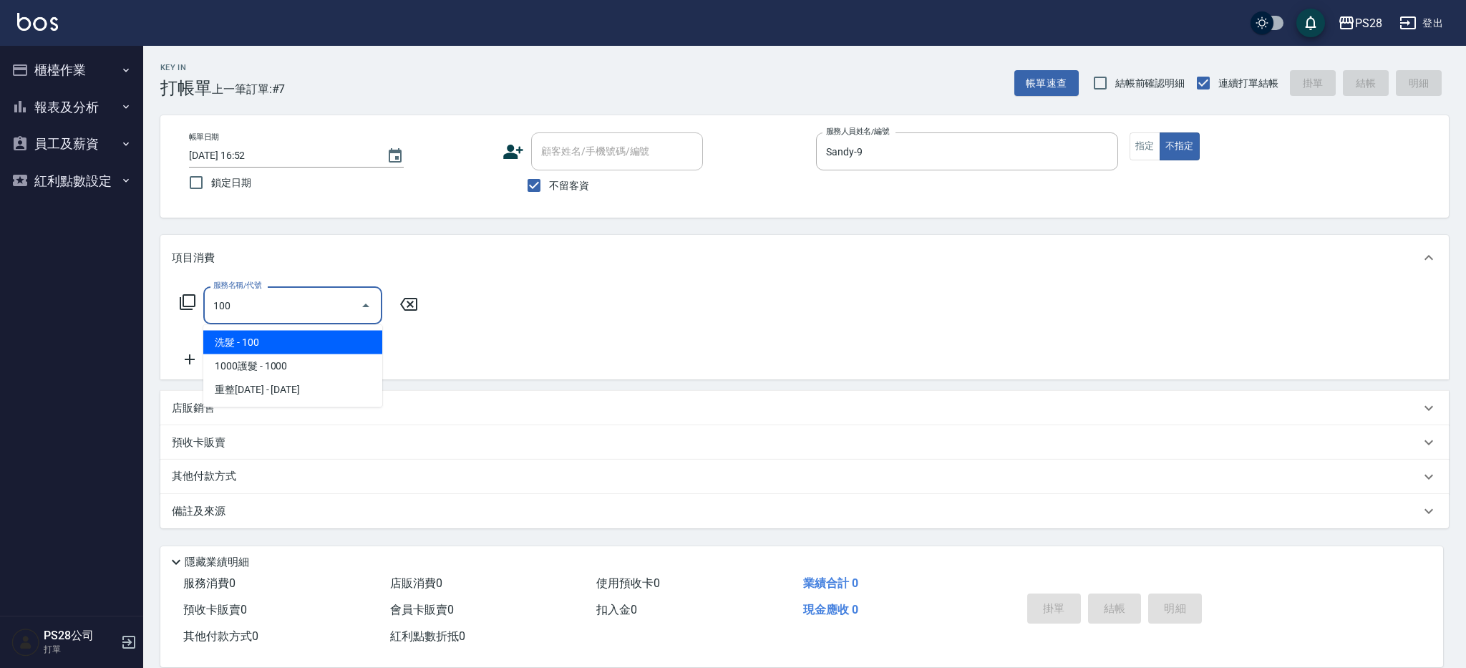
type input "洗髮(100)"
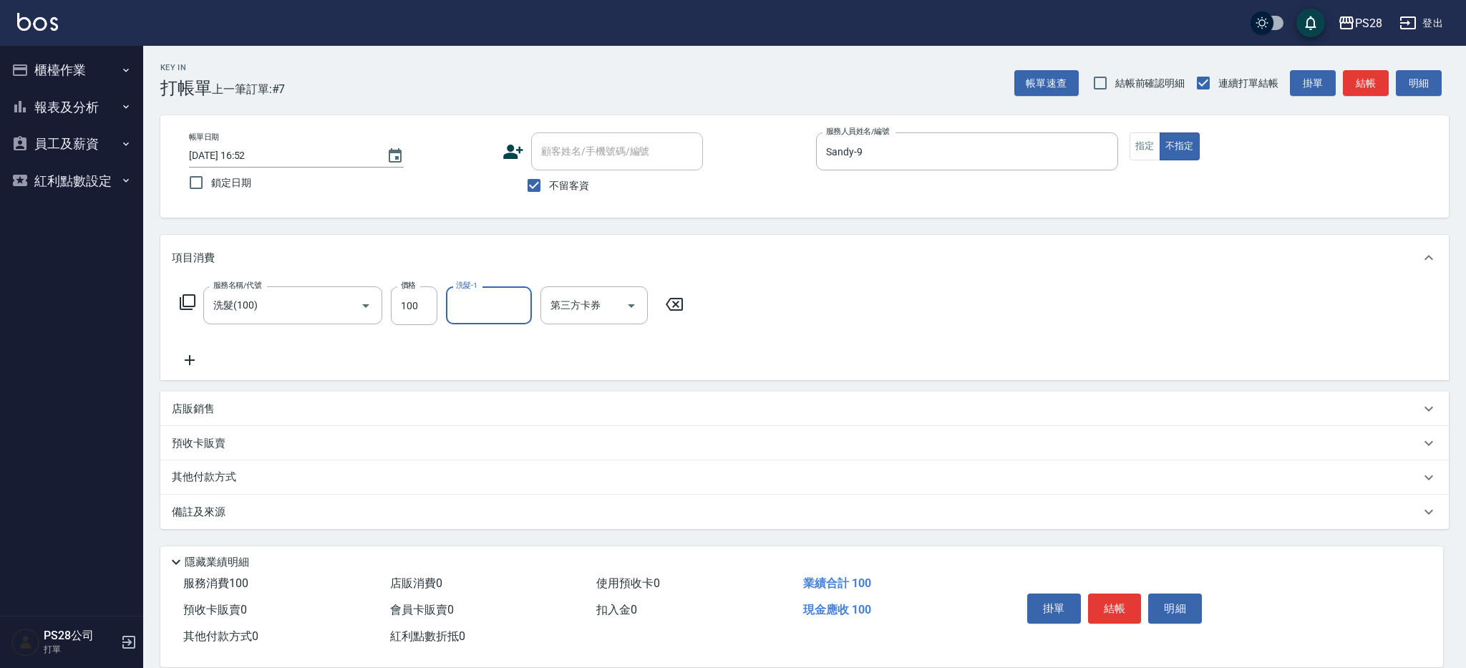
type input "2"
type input "34-34"
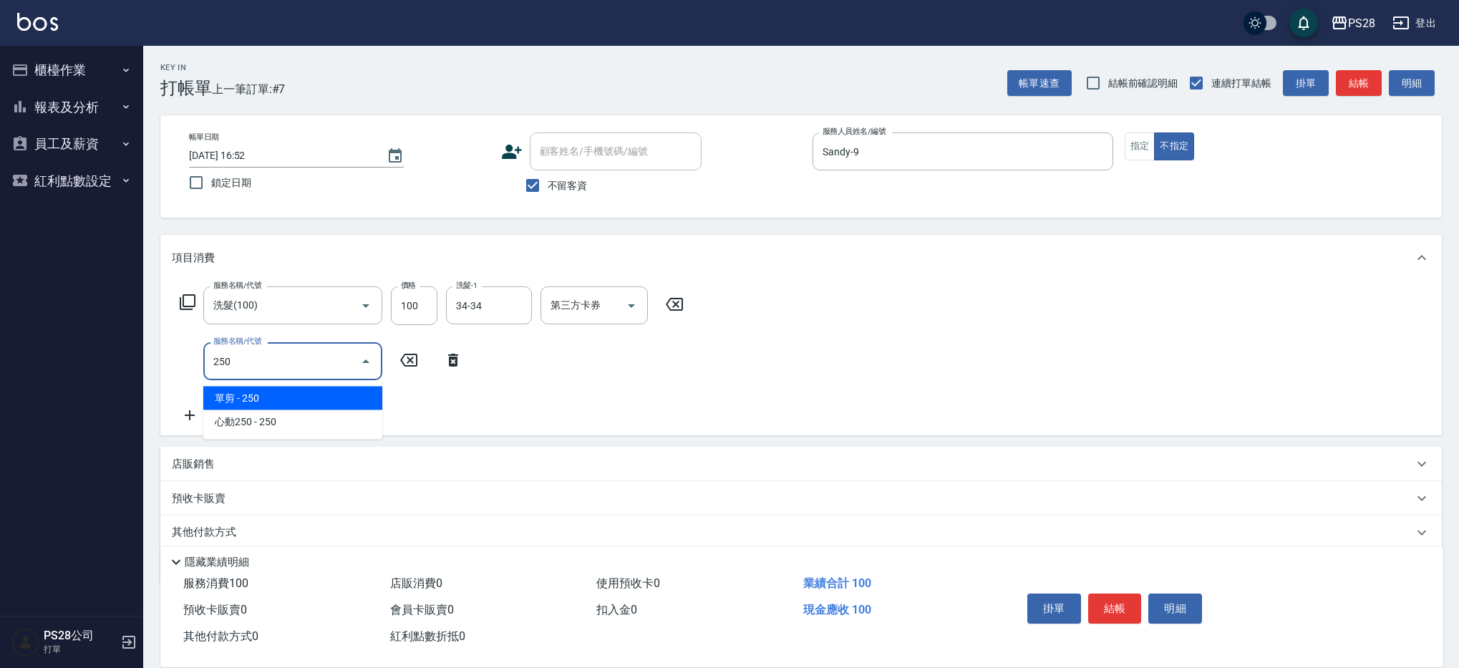
type input "單剪(250)"
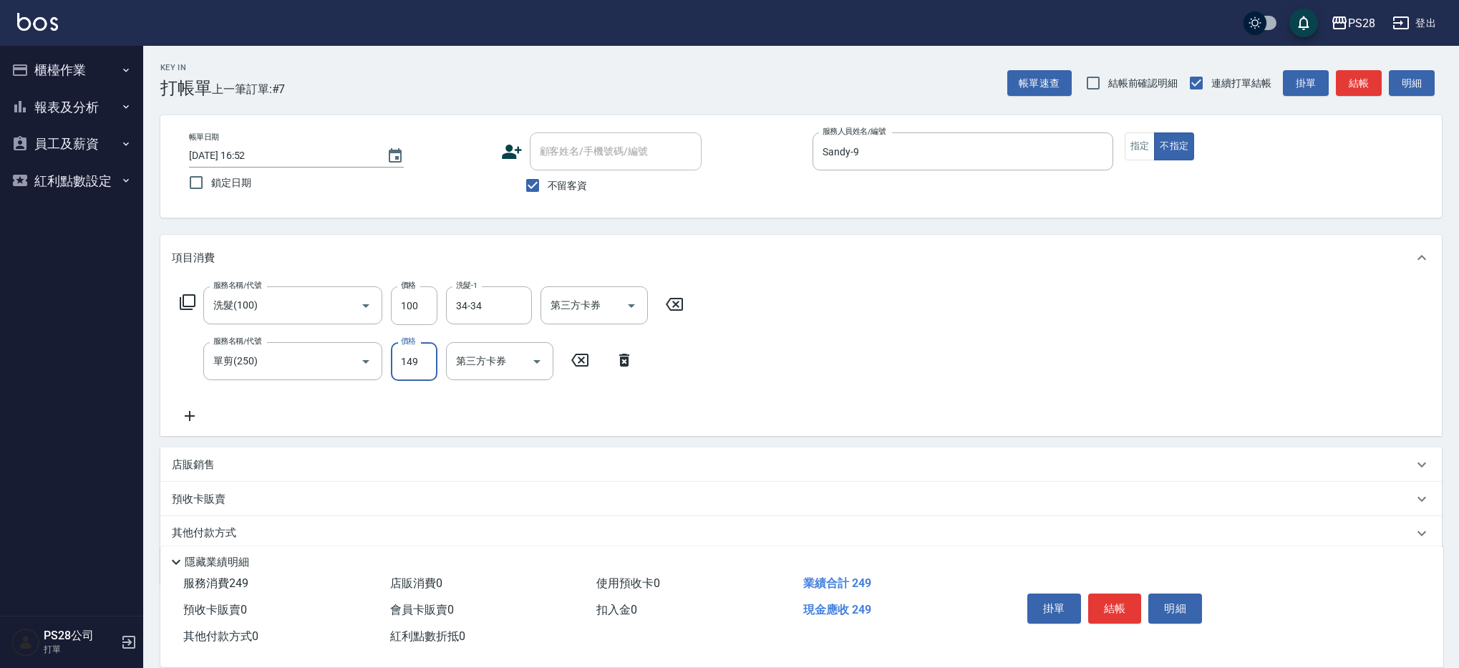
type input "149"
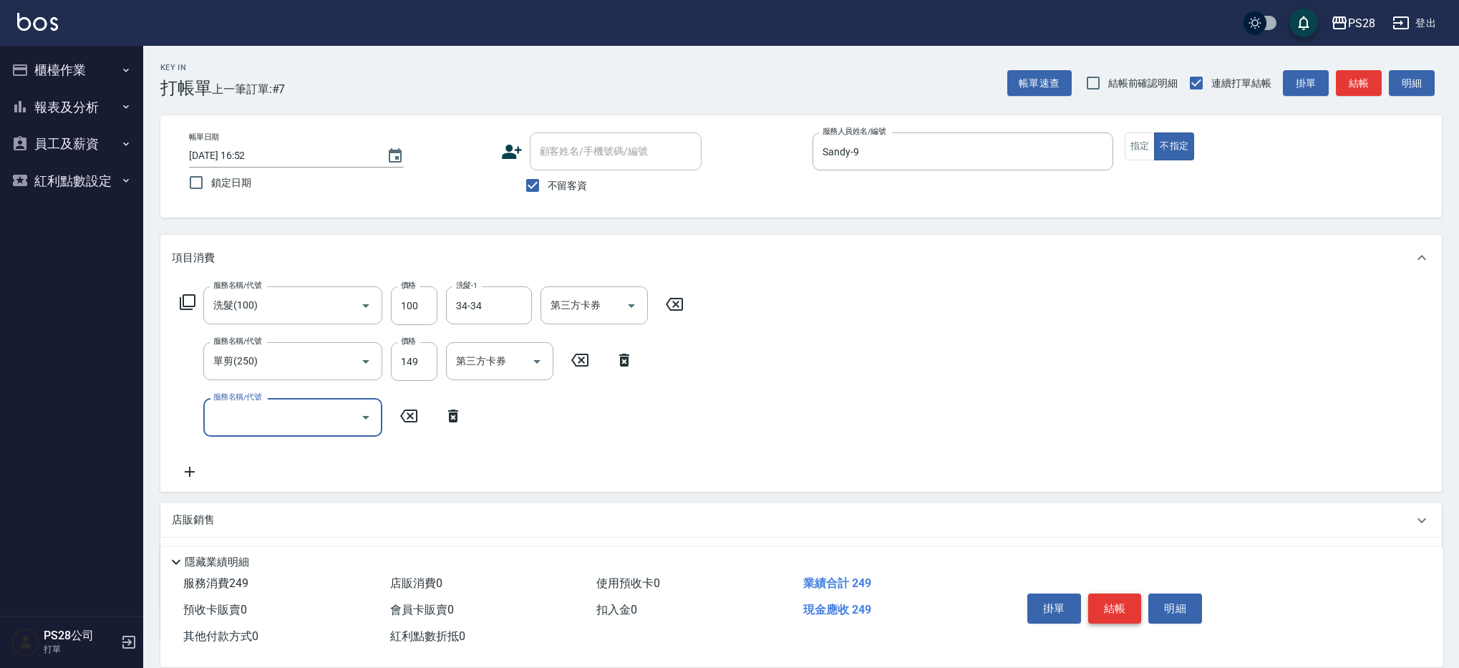
click at [1119, 602] on button "結帳" at bounding box center [1115, 609] width 54 height 30
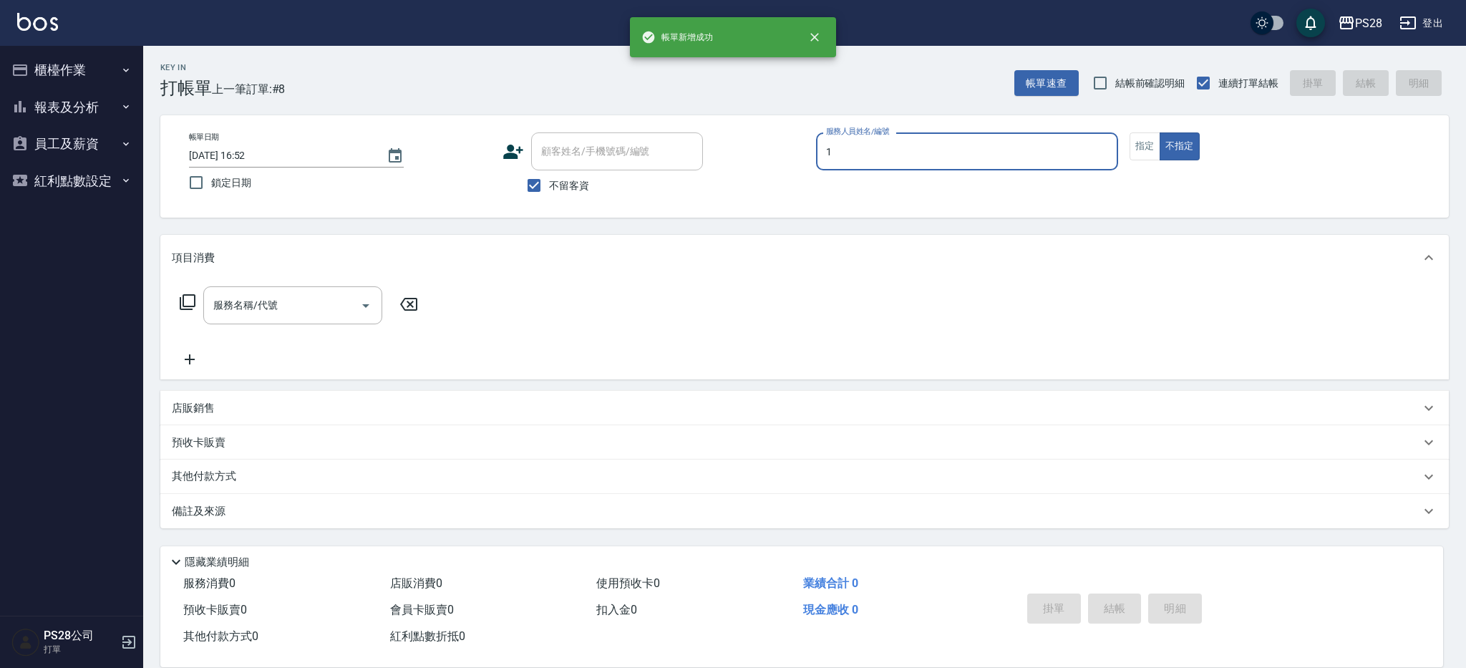
type input "[PERSON_NAME]-1"
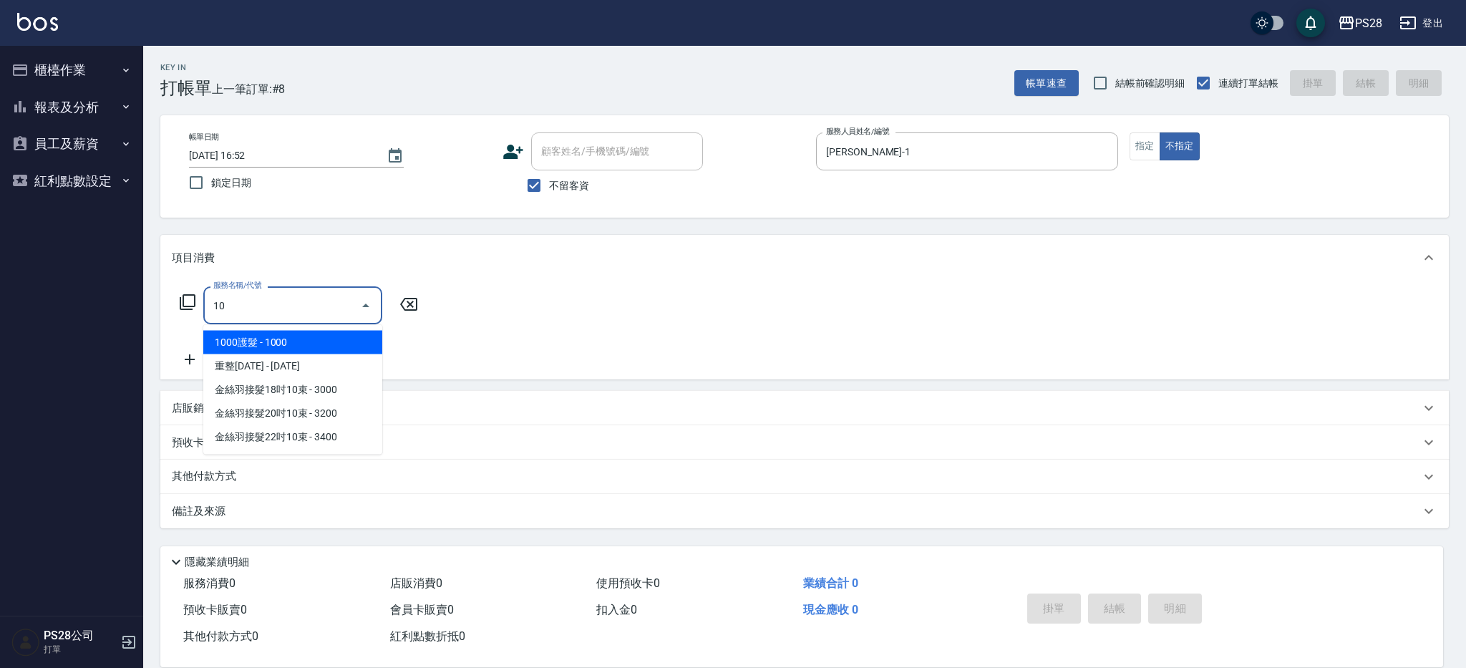
type input "1000護髮(406)"
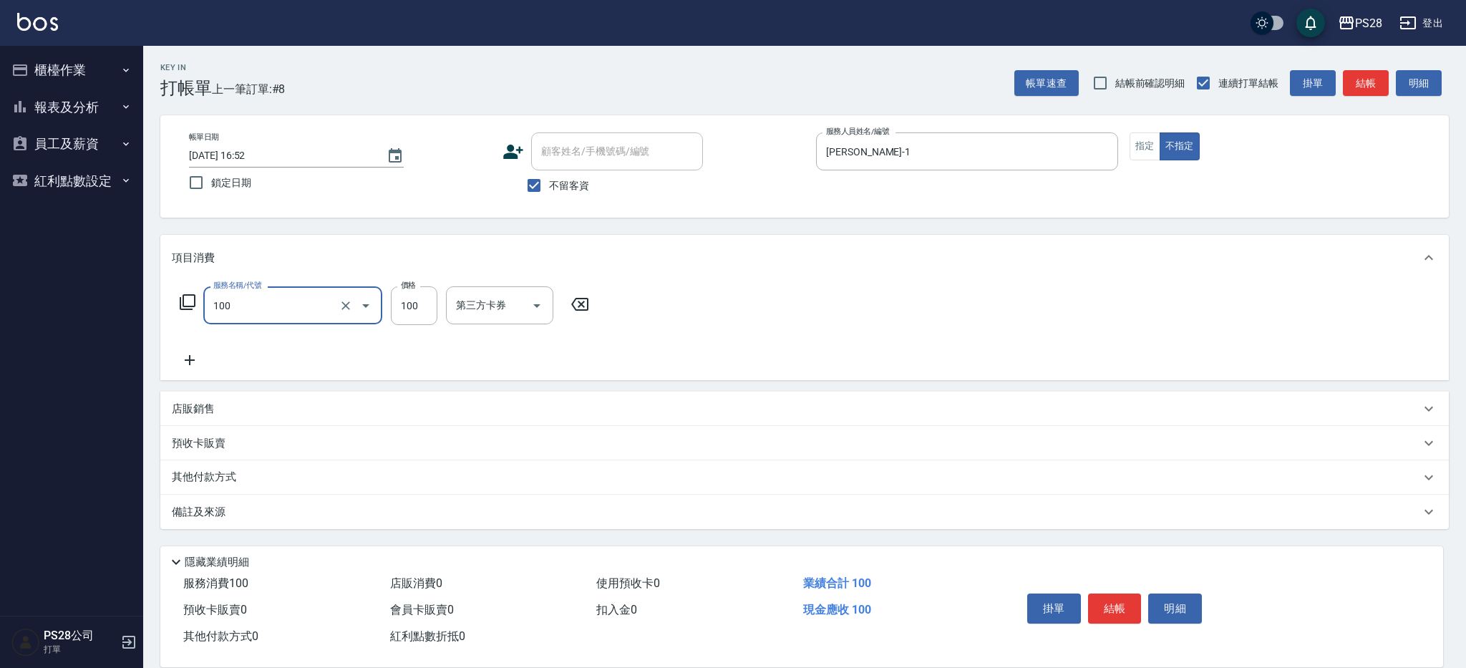
type input "洗髮(100)"
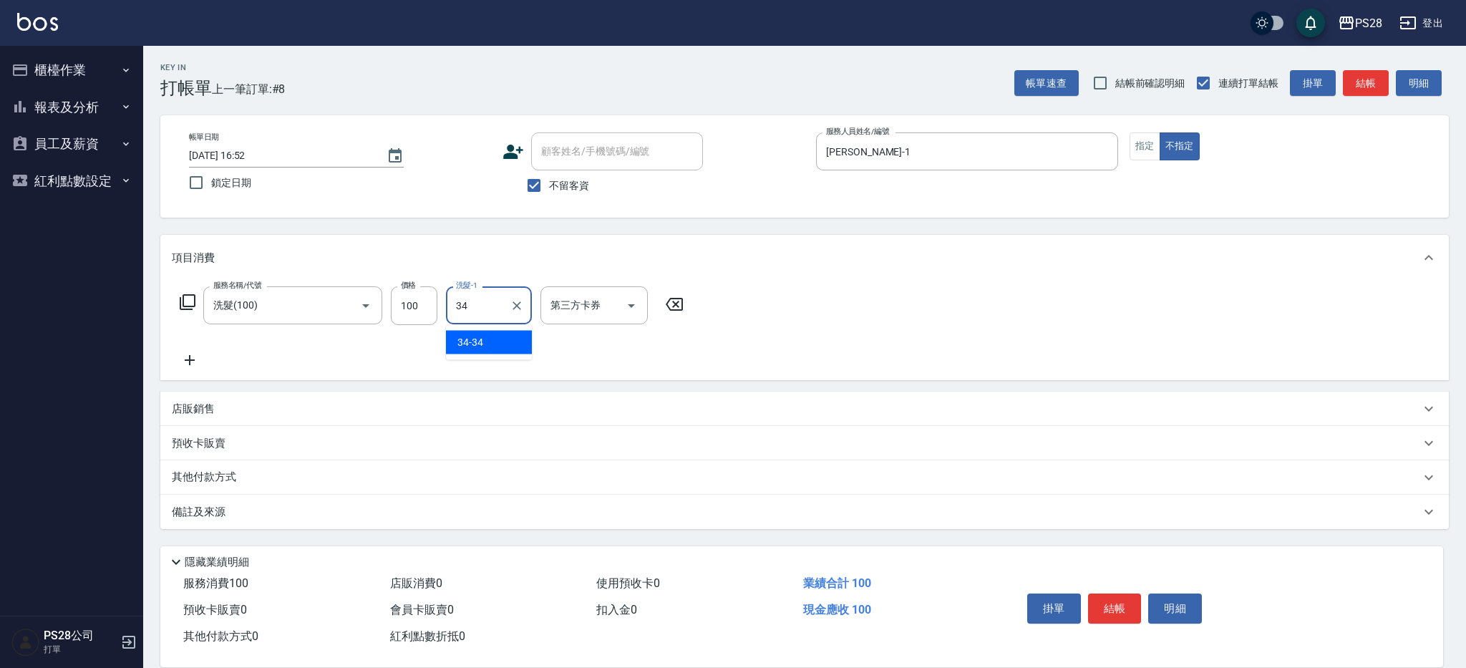
type input "34-34"
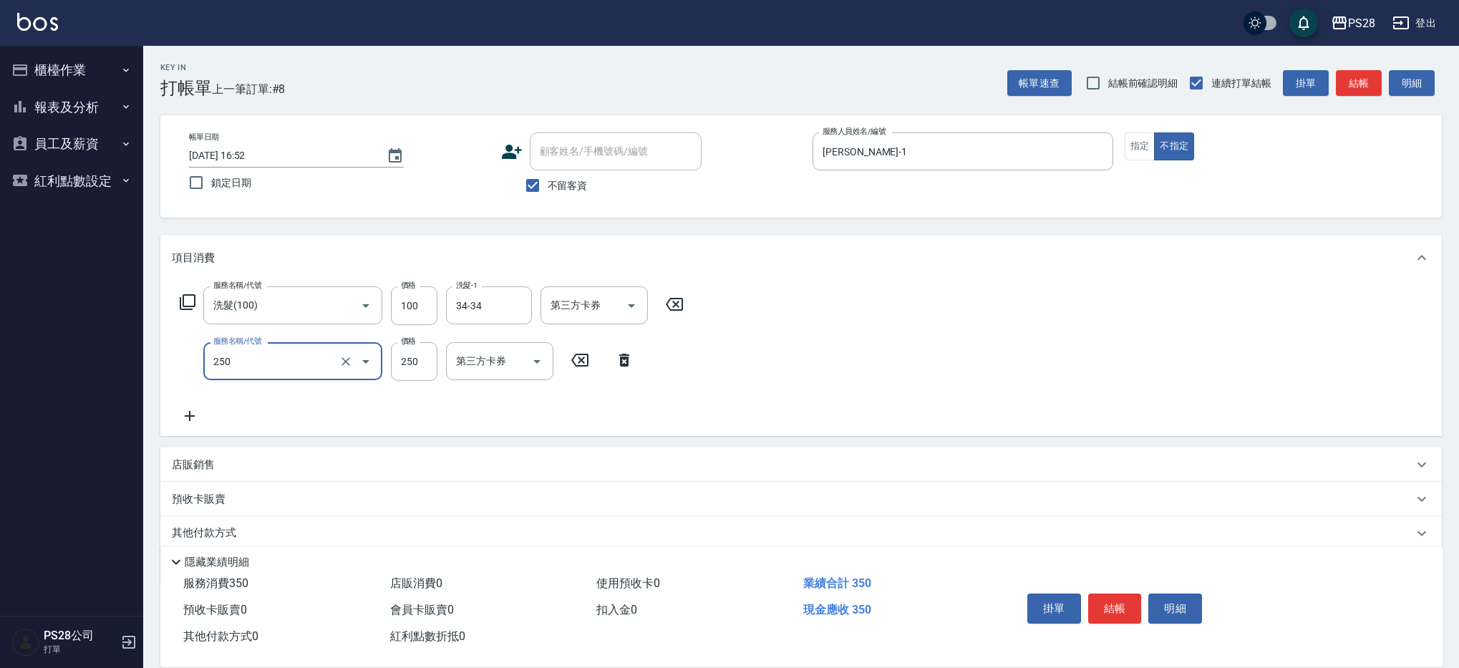
type input "單剪(250)"
type input "149"
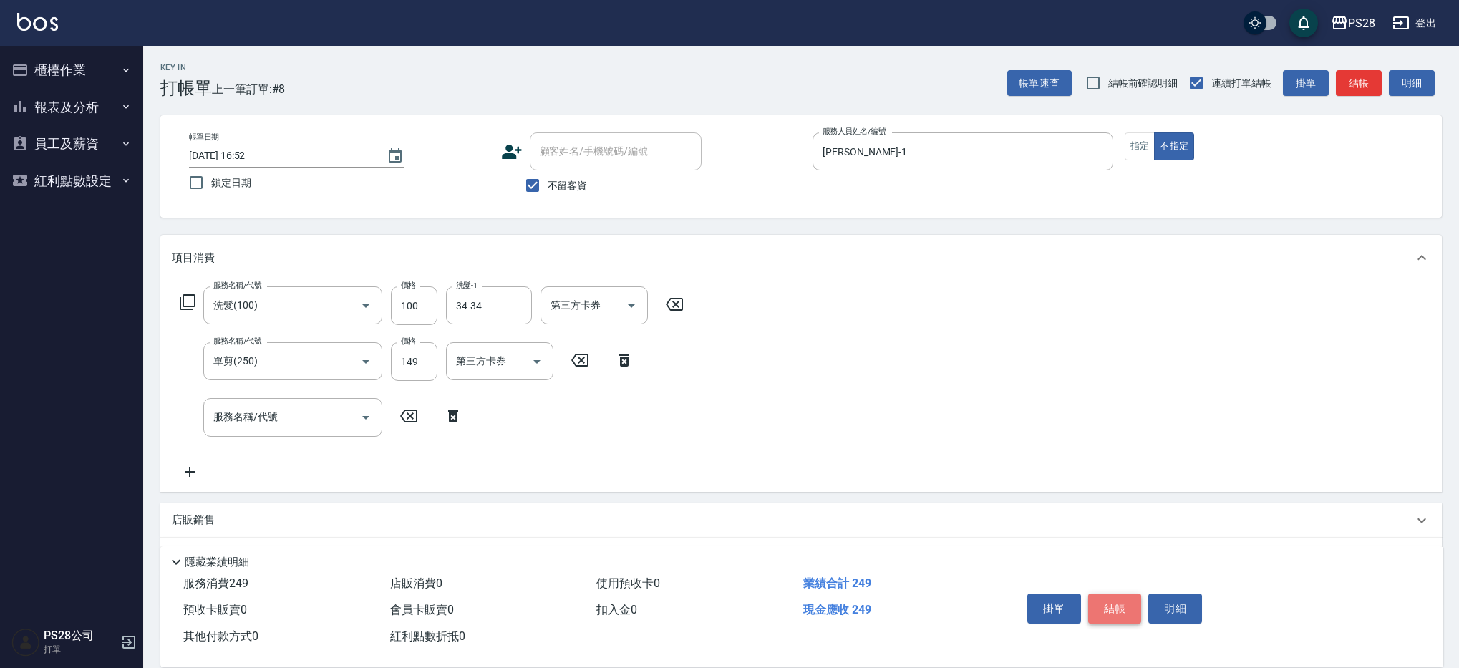
click at [1134, 606] on button "結帳" at bounding box center [1115, 609] width 54 height 30
